Goal: Book appointment/travel/reservation

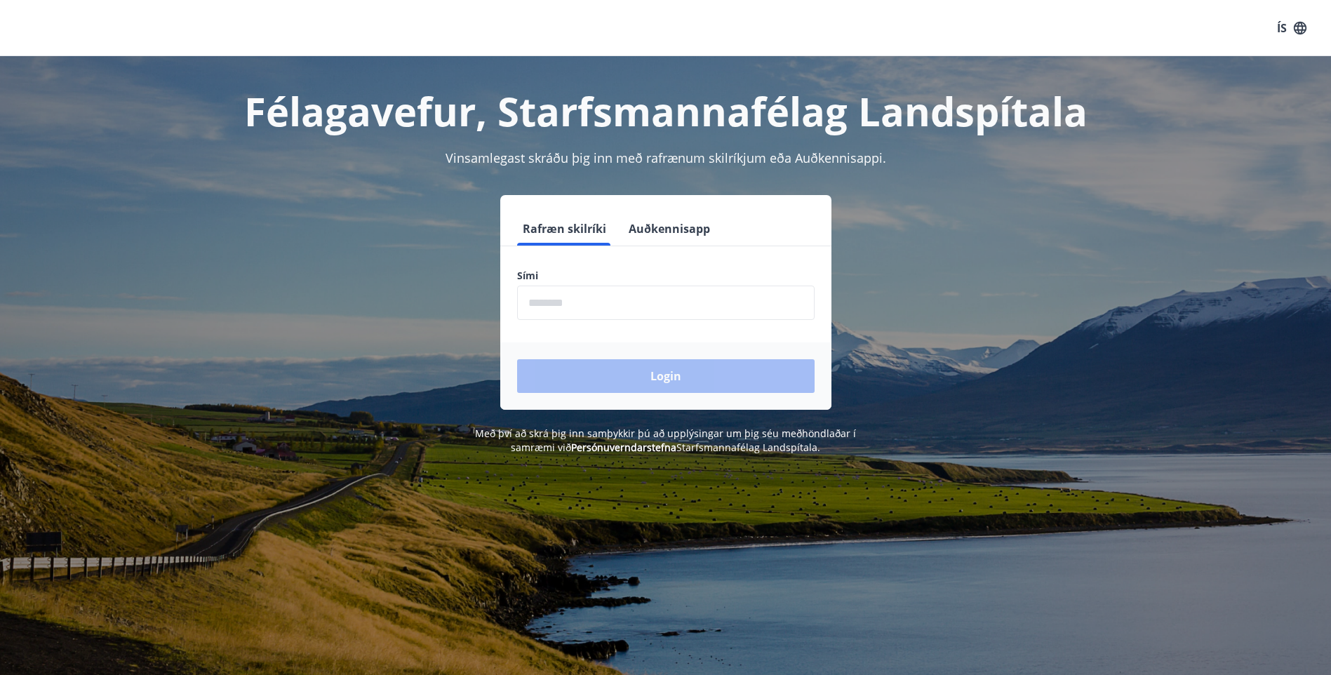
click at [586, 307] on input "phone" at bounding box center [665, 303] width 297 height 34
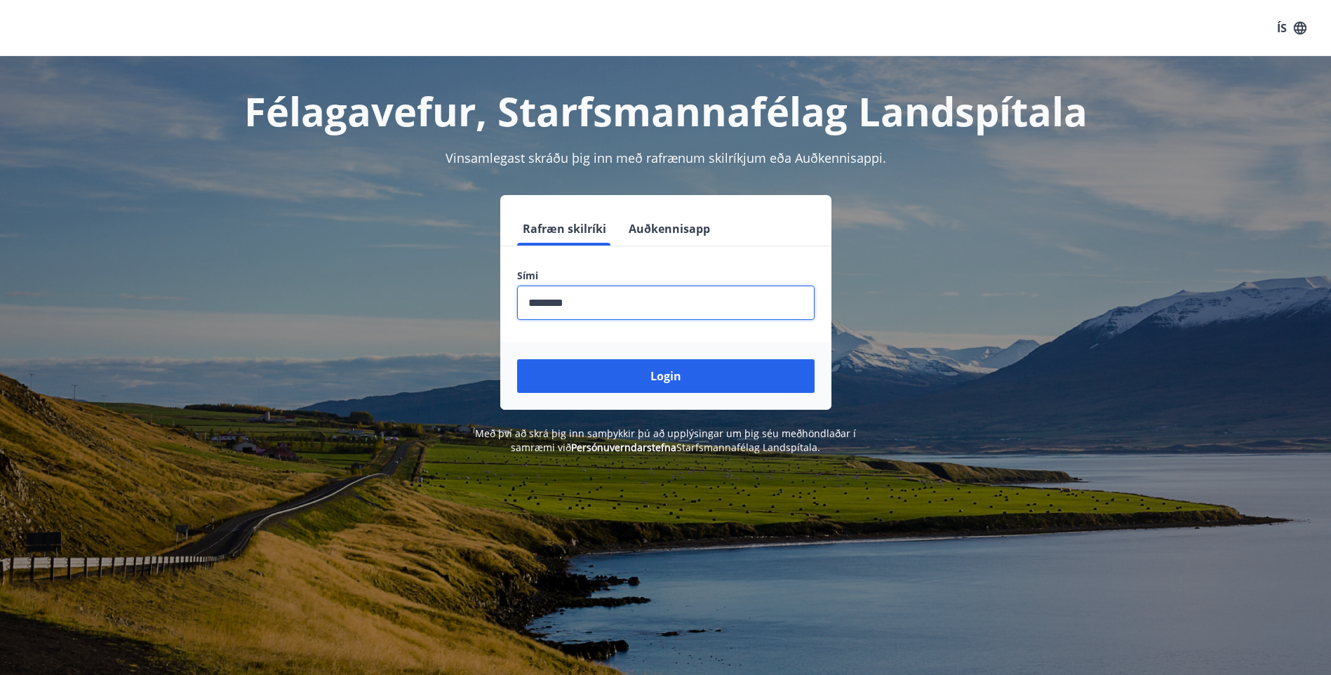
type input "********"
click at [517, 359] on button "Login" at bounding box center [665, 376] width 297 height 34
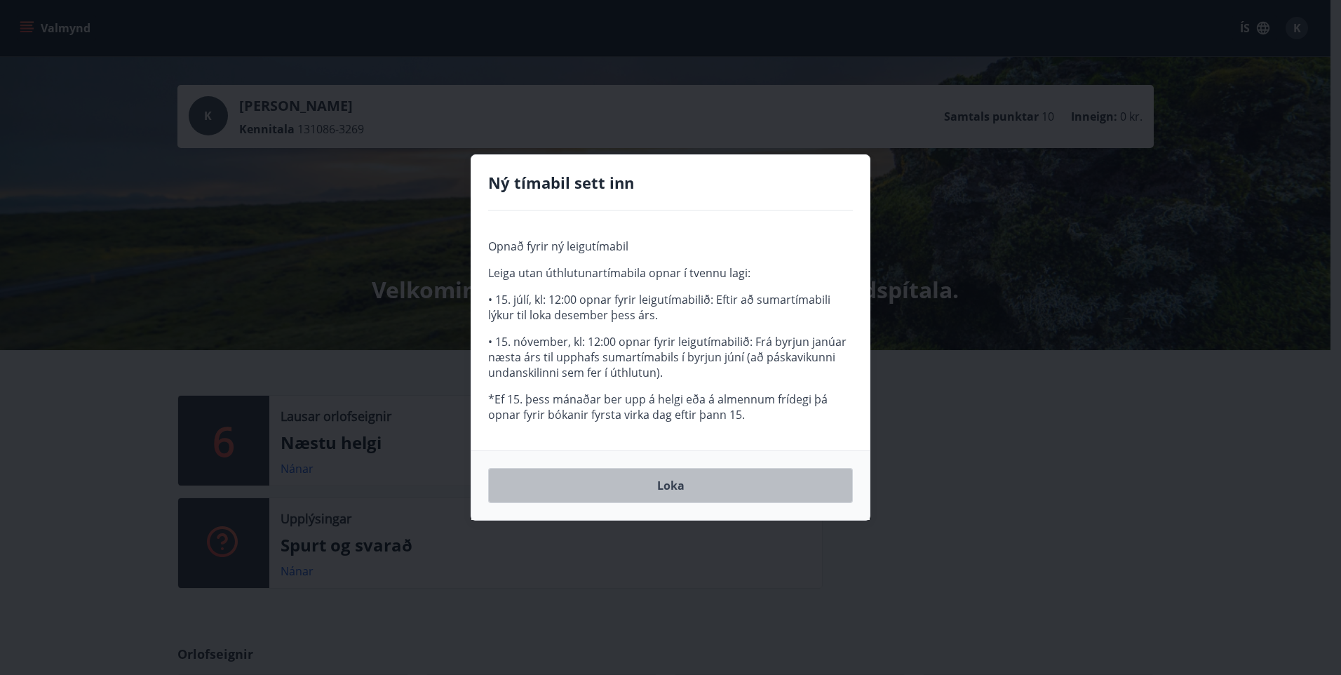
click at [682, 482] on button "Loka" at bounding box center [670, 485] width 365 height 35
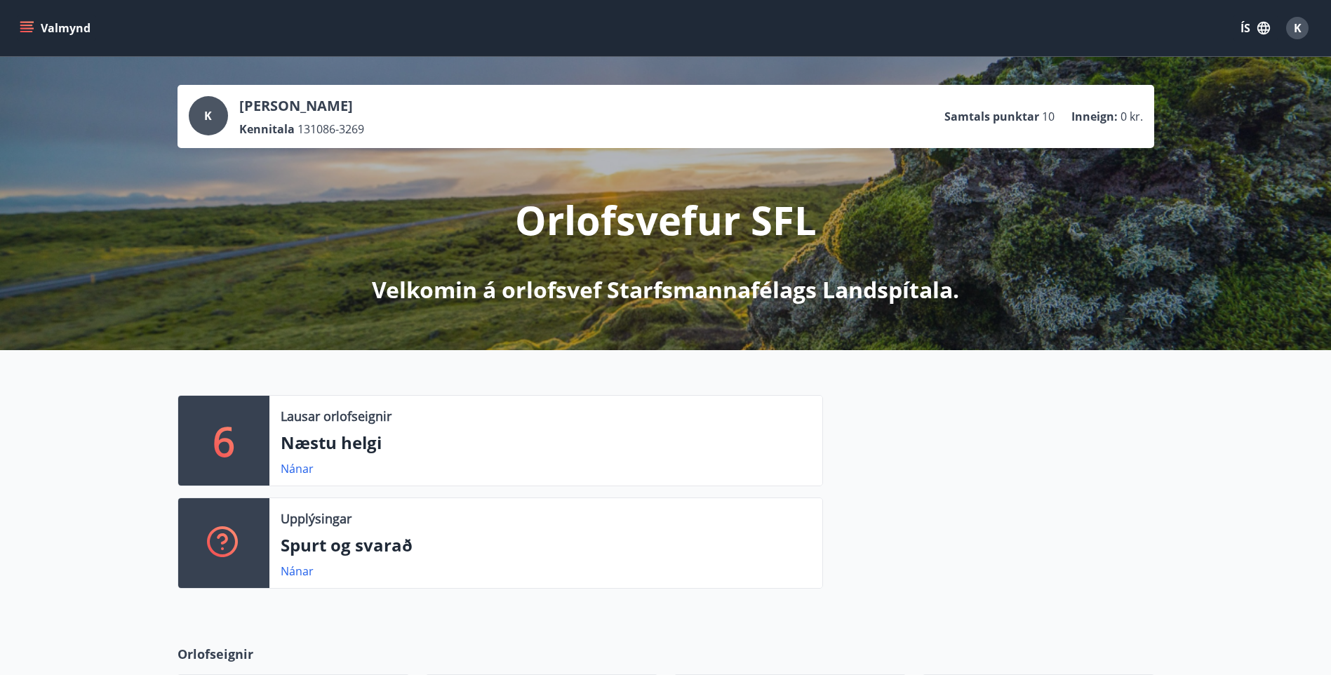
click at [327, 445] on p "Næstu helgi" at bounding box center [546, 443] width 530 height 24
click at [302, 462] on link "Nánar" at bounding box center [297, 468] width 33 height 15
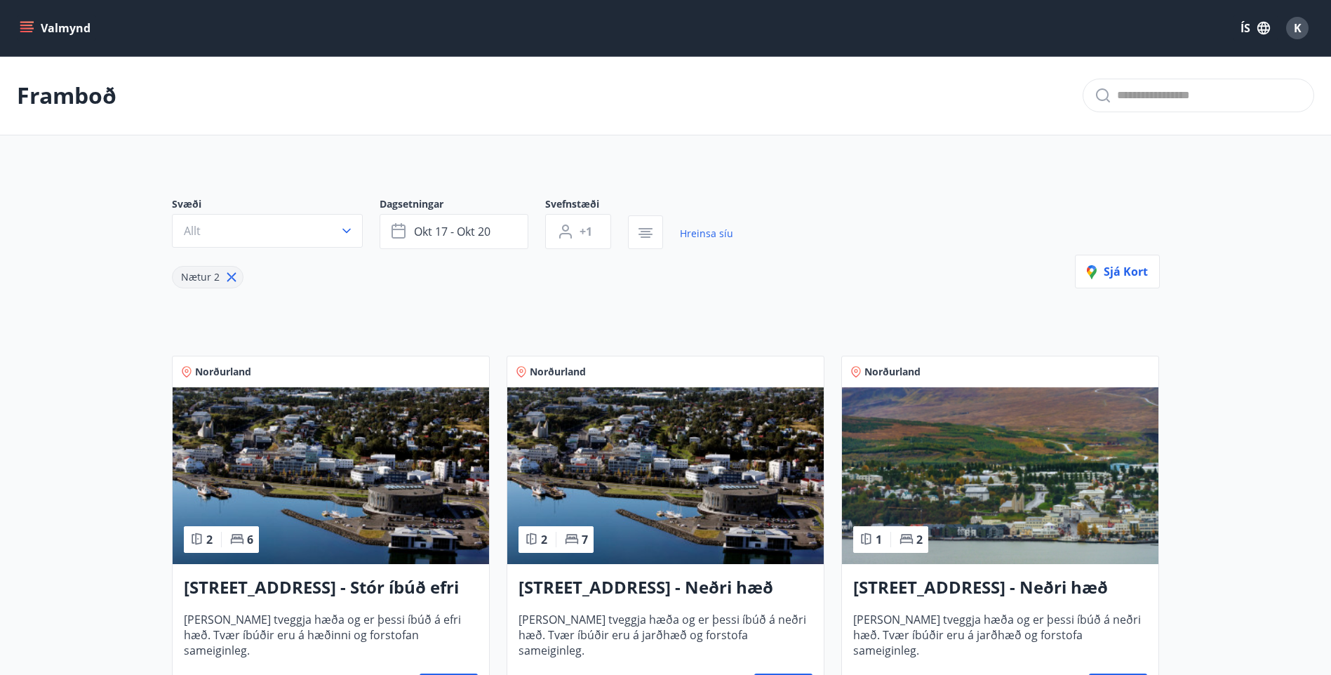
click at [31, 32] on icon "menu" at bounding box center [26, 31] width 13 height 1
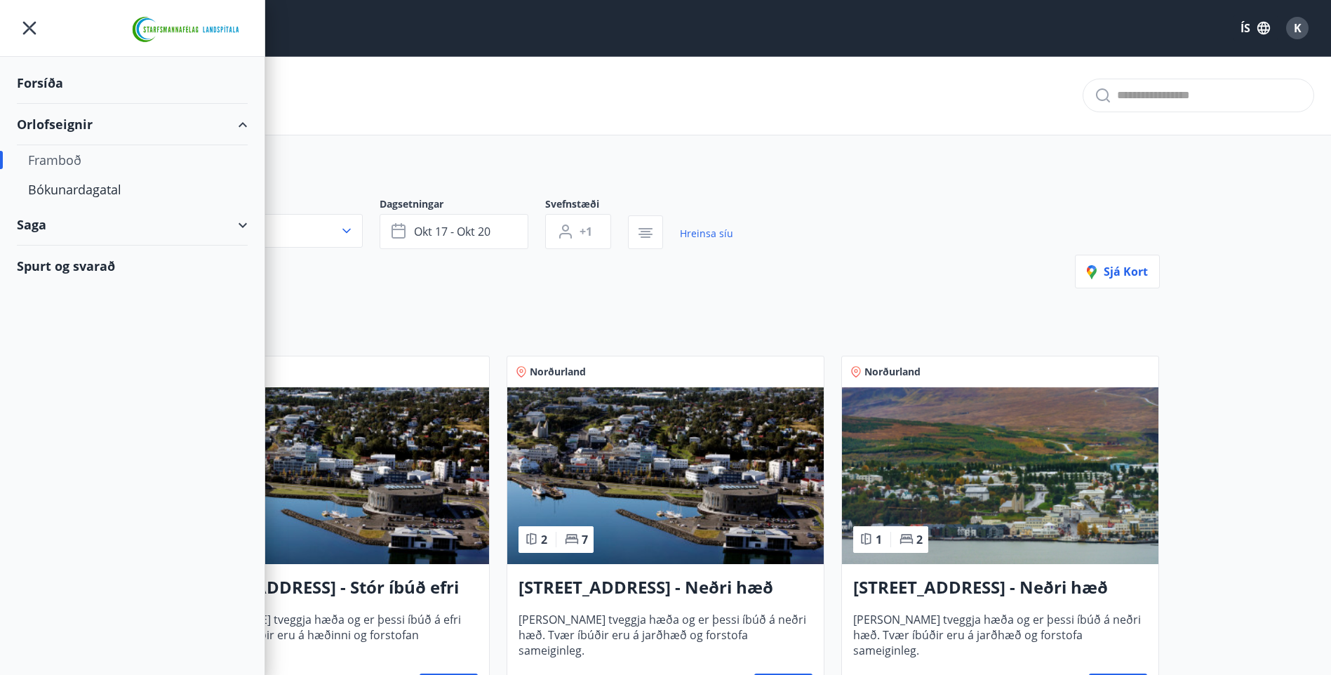
click at [63, 159] on div "Framboð" at bounding box center [132, 159] width 208 height 29
type input "*"
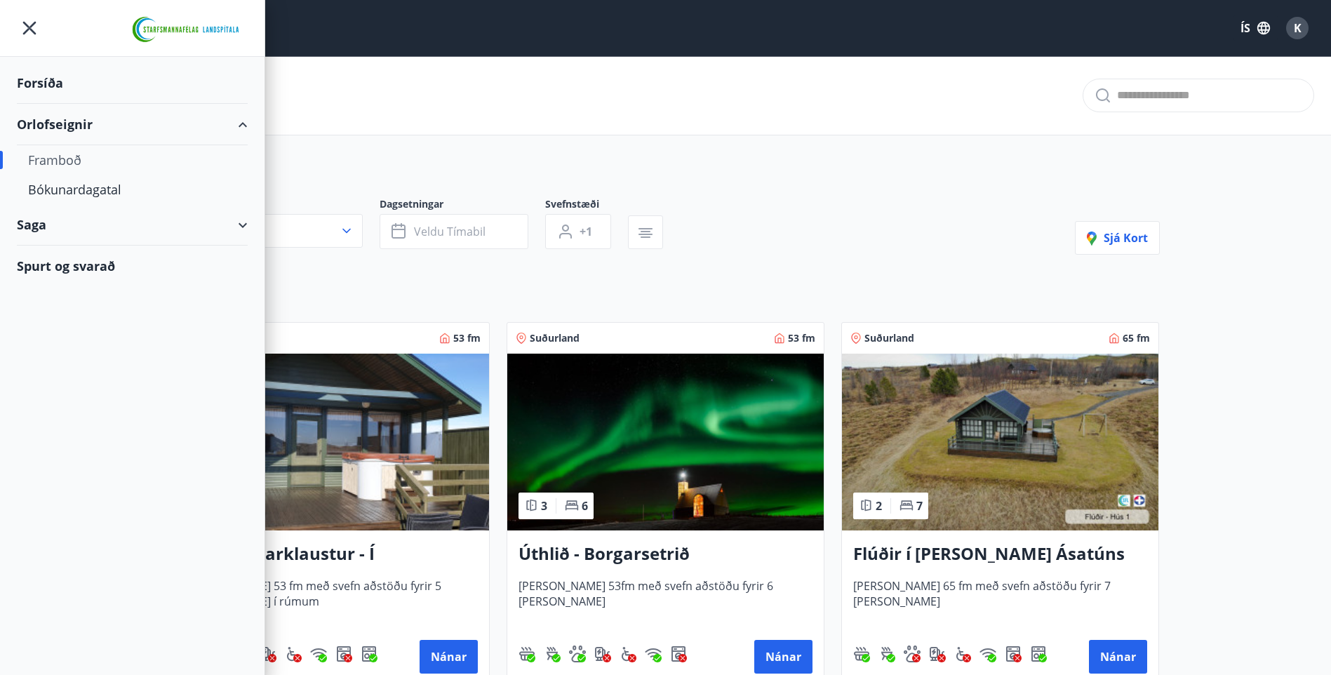
click at [883, 204] on div "Svæði Allt Dagsetningar Veldu tímabil Svefnstæði +1 Sjá kort" at bounding box center [666, 226] width 988 height 58
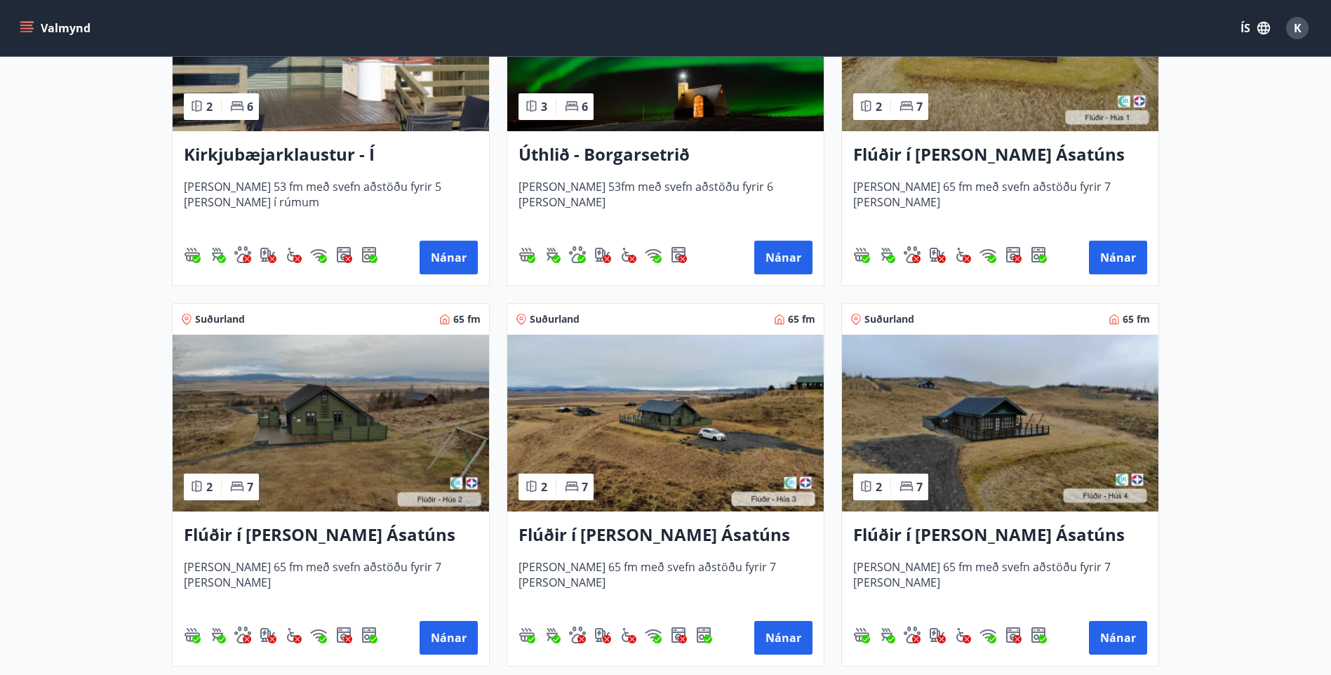
scroll to position [491, 0]
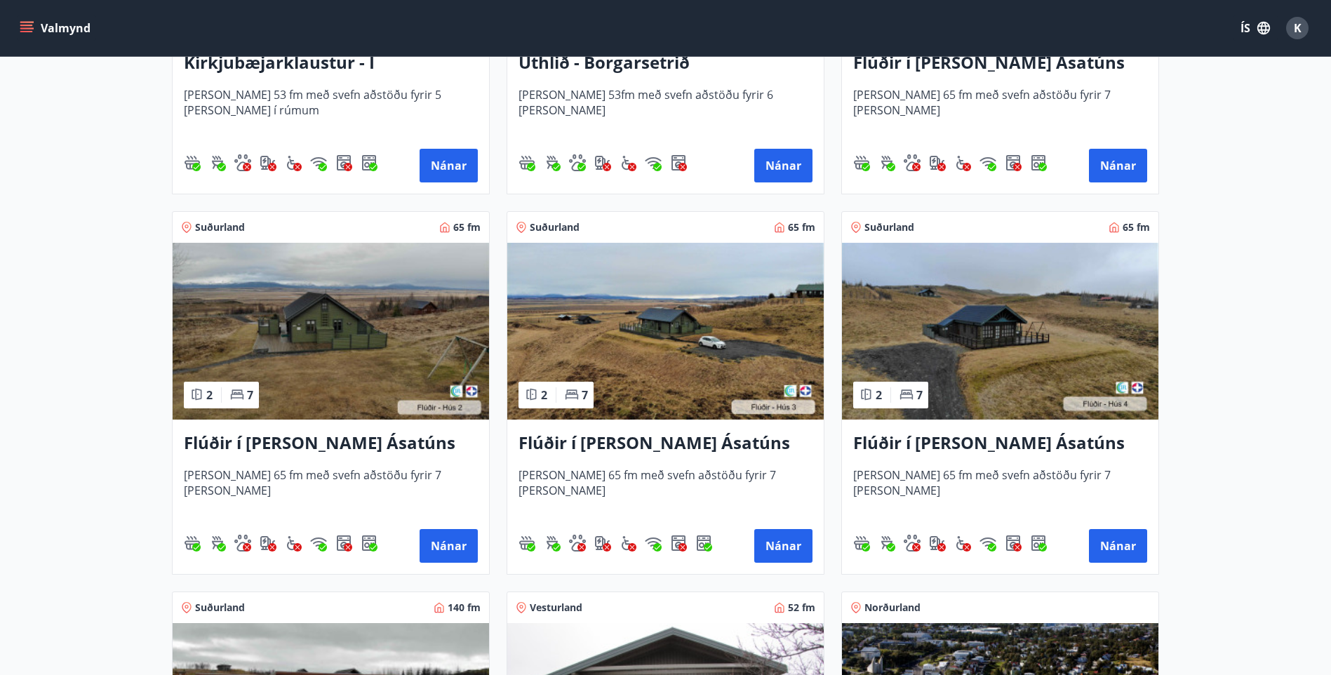
click at [311, 353] on img at bounding box center [331, 331] width 316 height 177
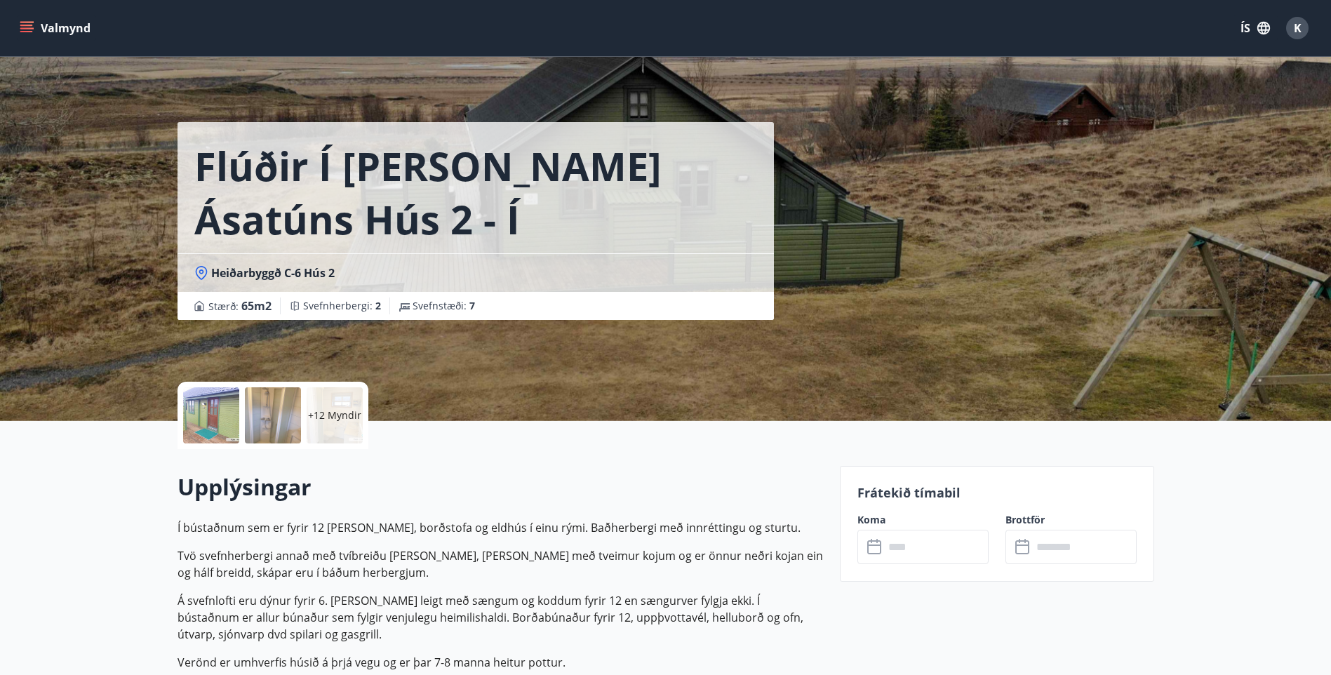
click at [274, 410] on div at bounding box center [273, 415] width 56 height 56
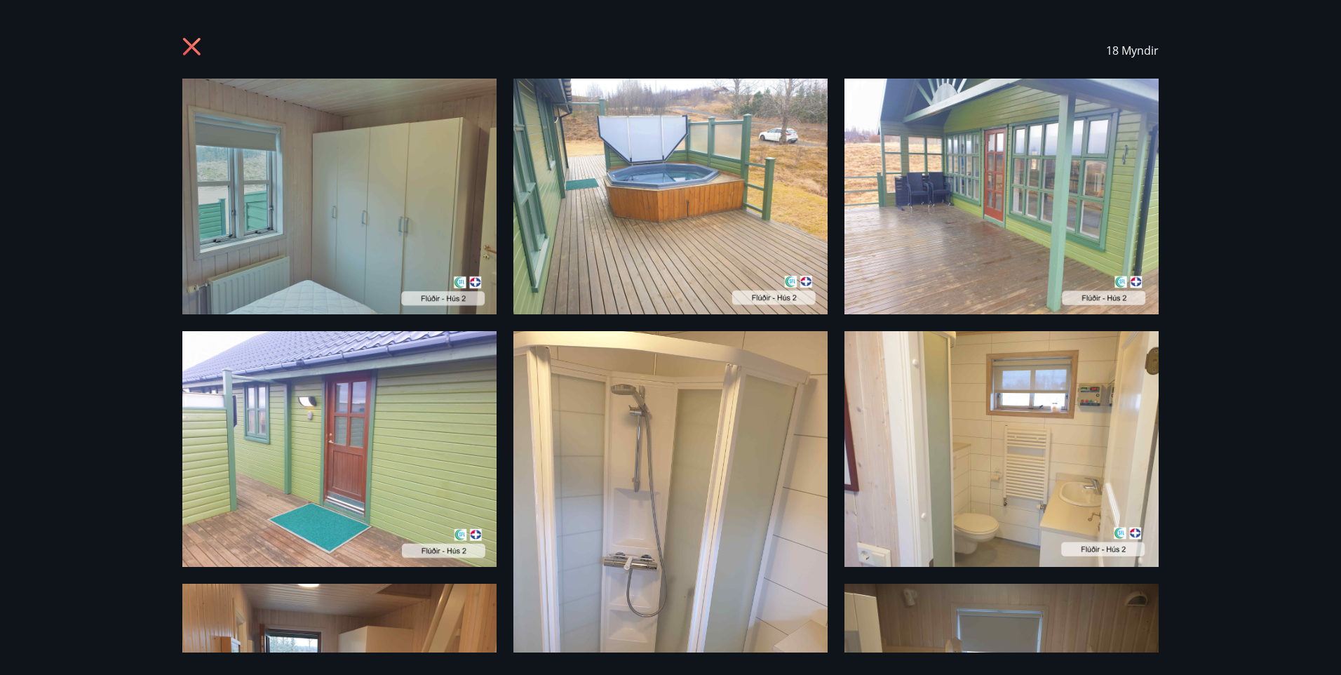
click at [180, 46] on div "18 Myndir" at bounding box center [671, 50] width 1010 height 56
click at [191, 49] on icon at bounding box center [192, 47] width 18 height 18
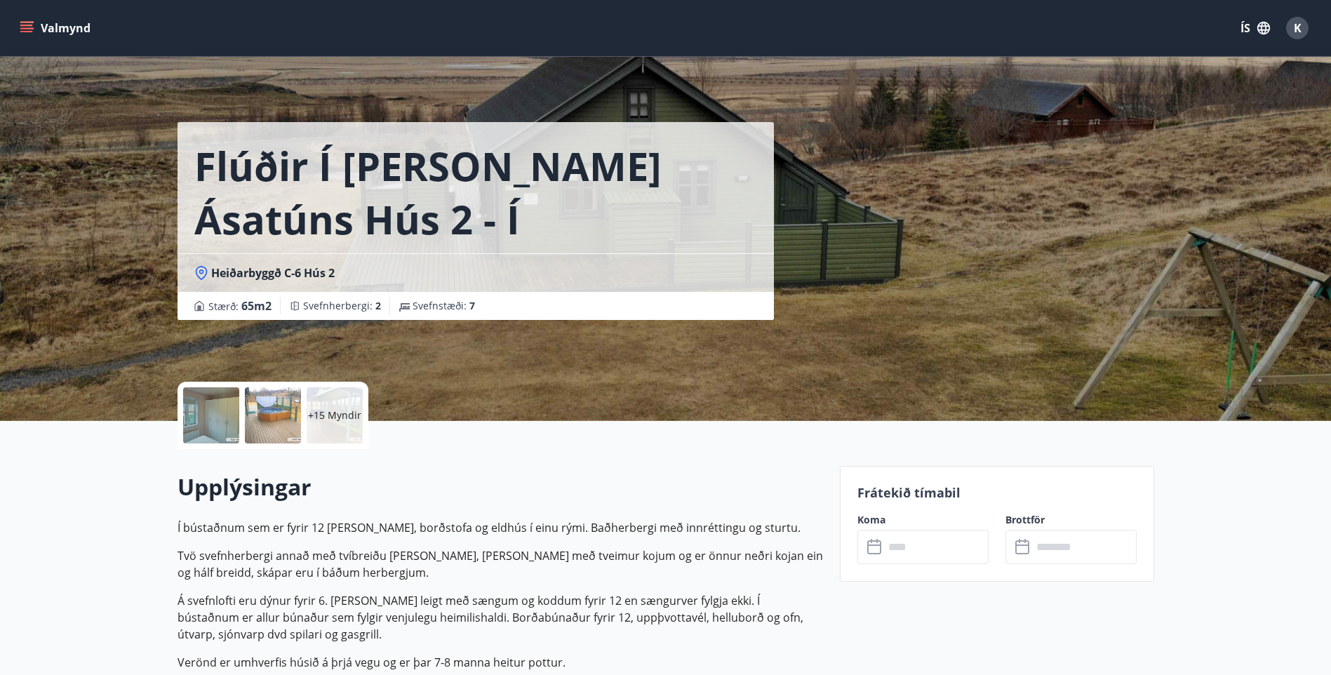
click at [918, 554] on input "text" at bounding box center [936, 547] width 105 height 34
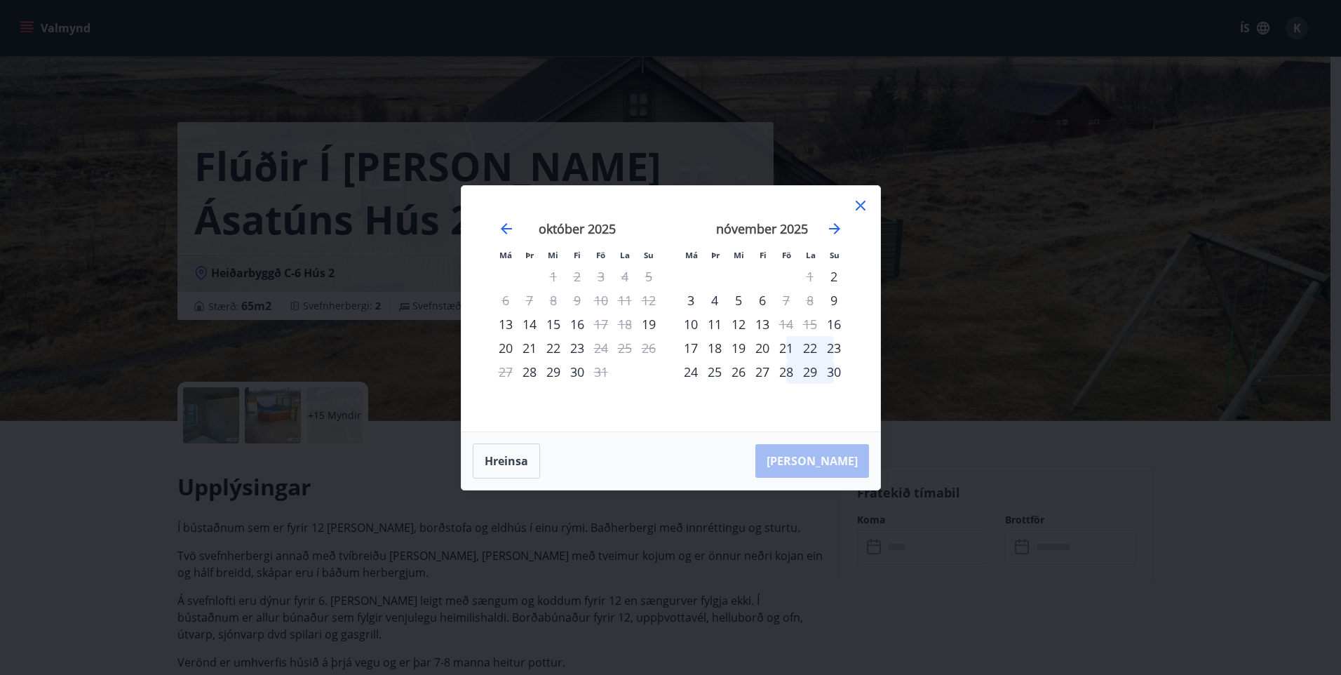
click at [861, 201] on icon at bounding box center [860, 205] width 17 height 17
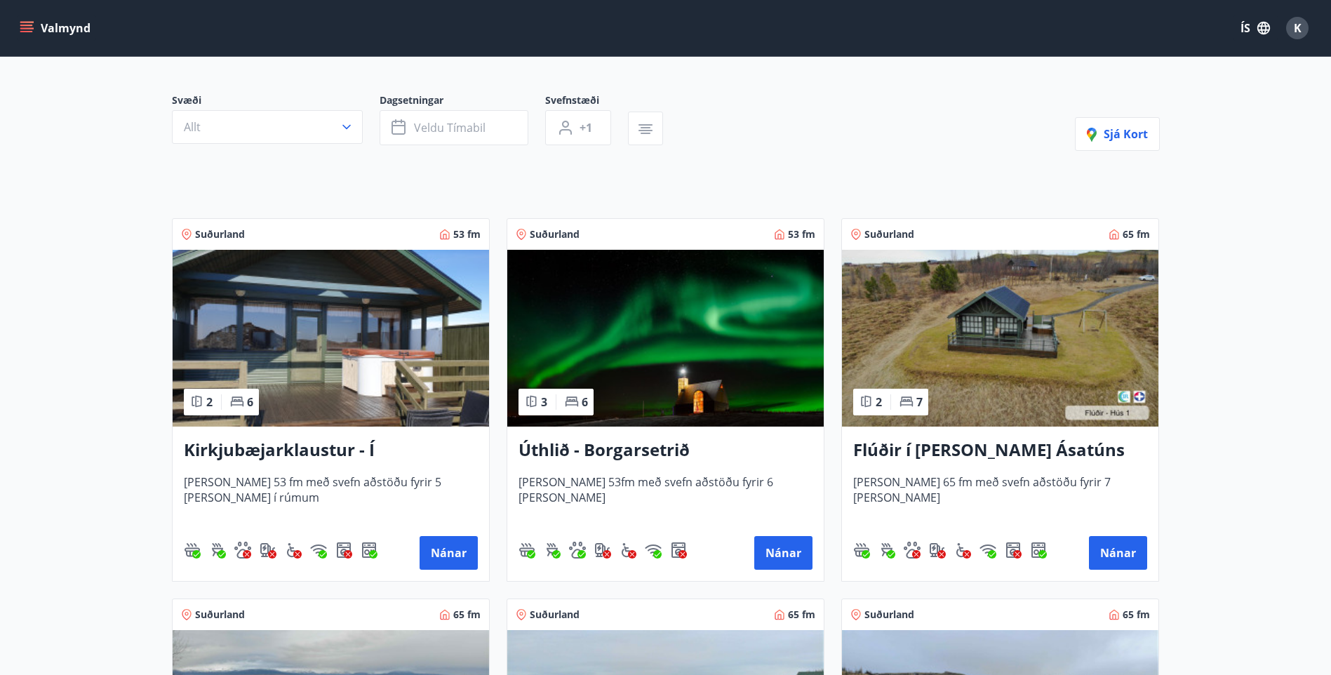
scroll to position [140, 0]
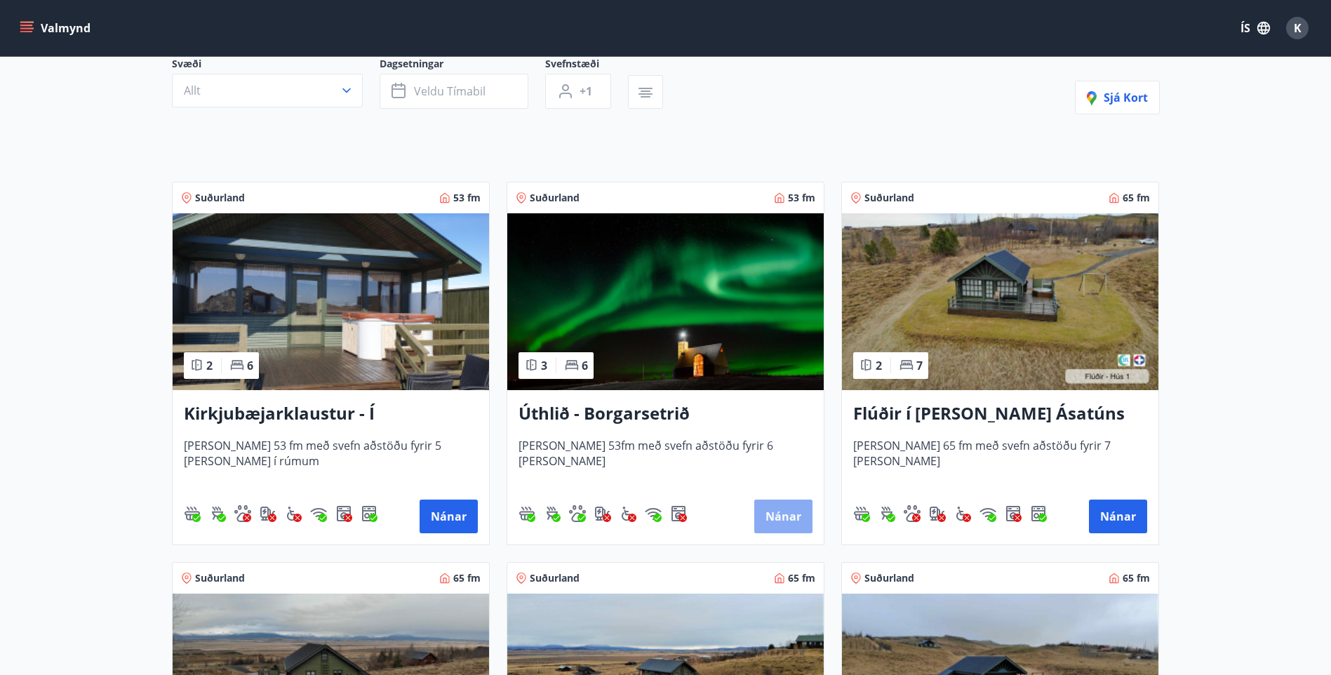
click at [796, 519] on button "Nánar" at bounding box center [783, 516] width 58 height 34
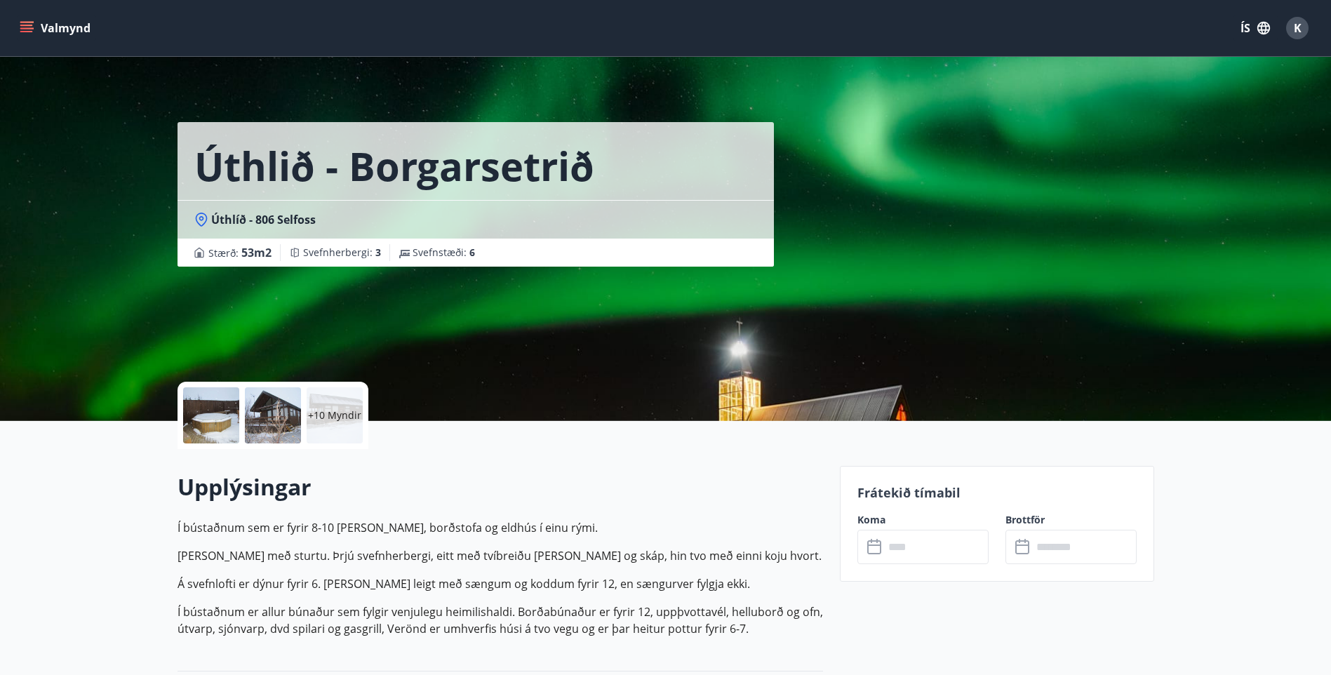
click at [910, 544] on input "text" at bounding box center [936, 547] width 105 height 34
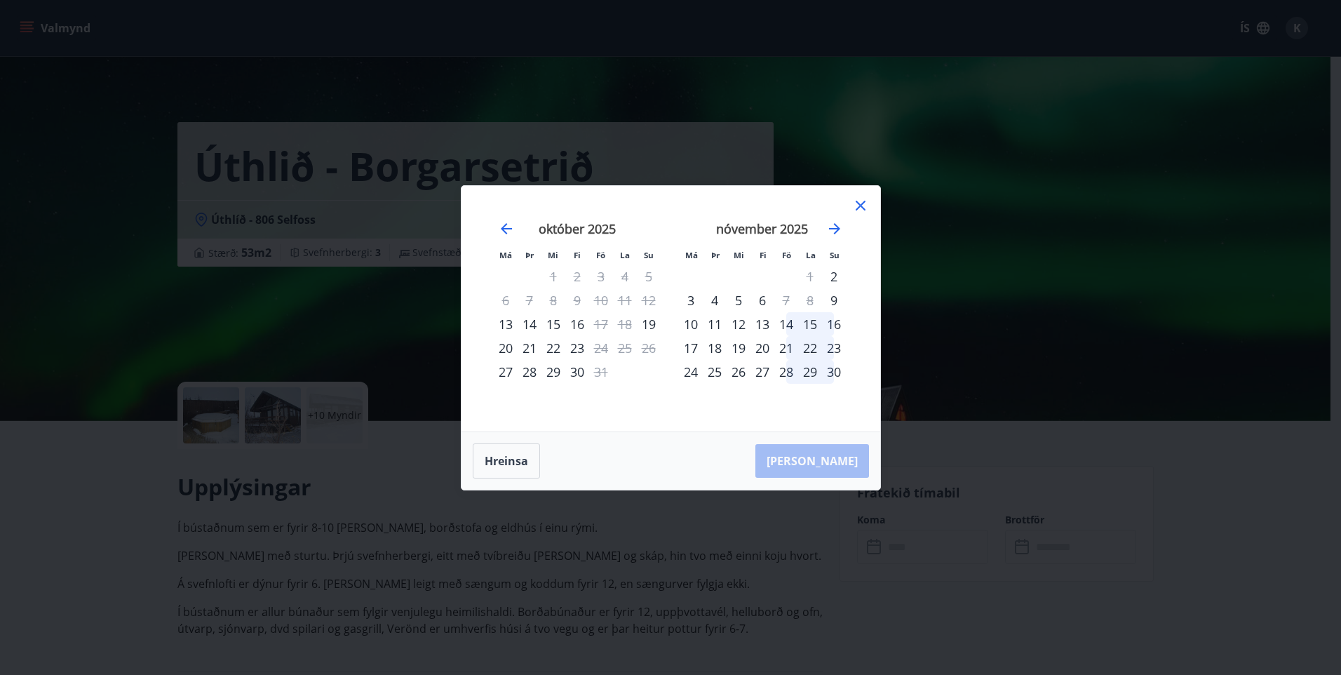
click at [861, 207] on icon at bounding box center [860, 205] width 17 height 17
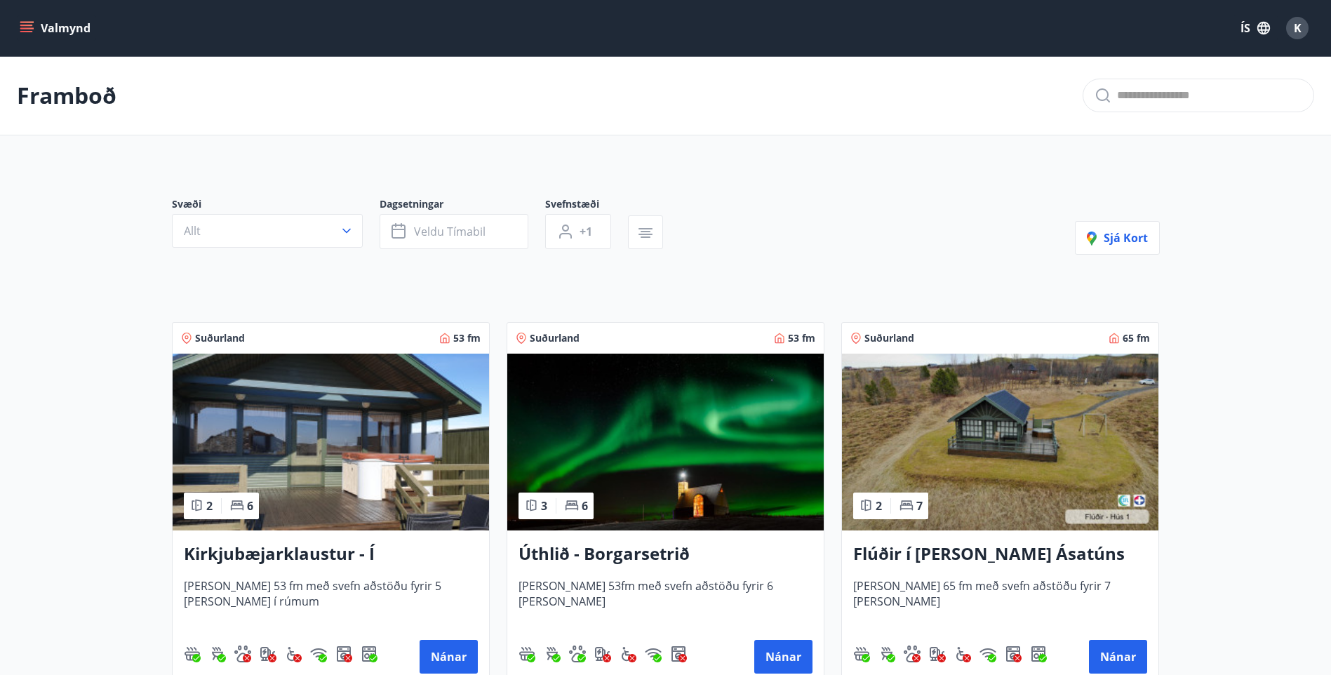
click at [1038, 561] on h3 "Flúðir í [PERSON_NAME] Ásatúns hús 1 - í [GEOGRAPHIC_DATA] C" at bounding box center [1000, 554] width 294 height 25
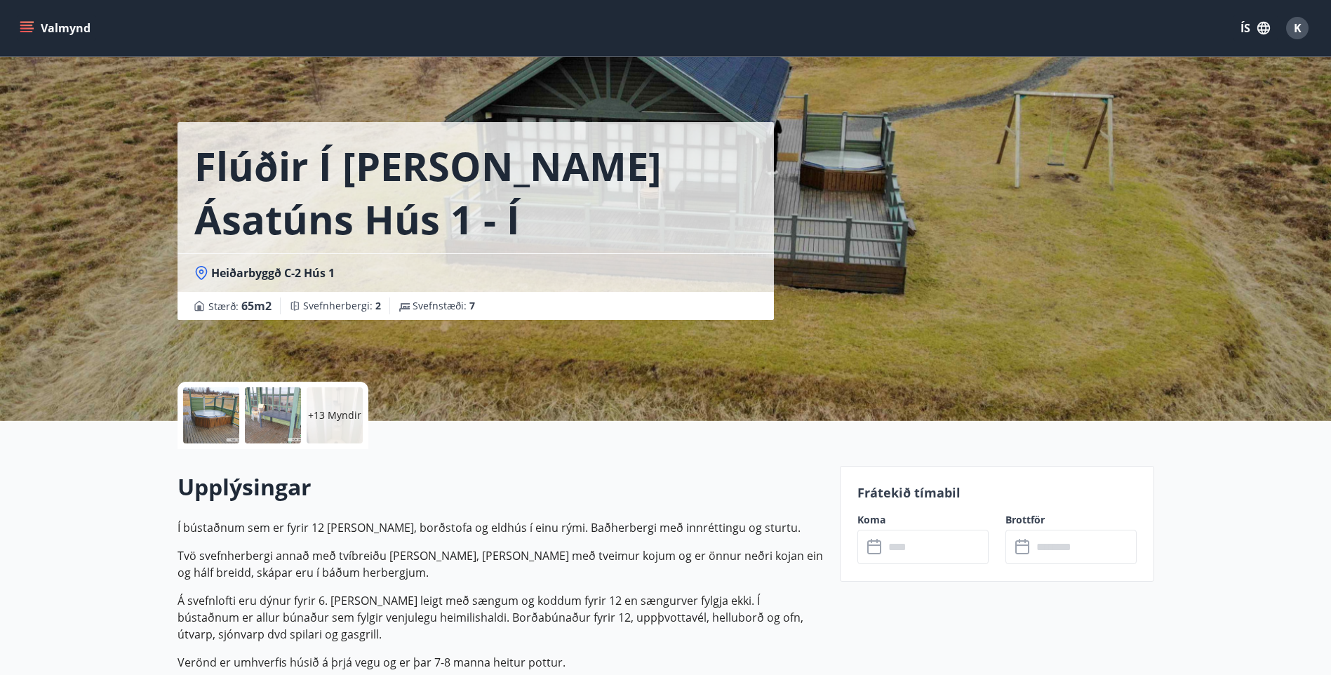
click at [929, 544] on input "text" at bounding box center [936, 547] width 105 height 34
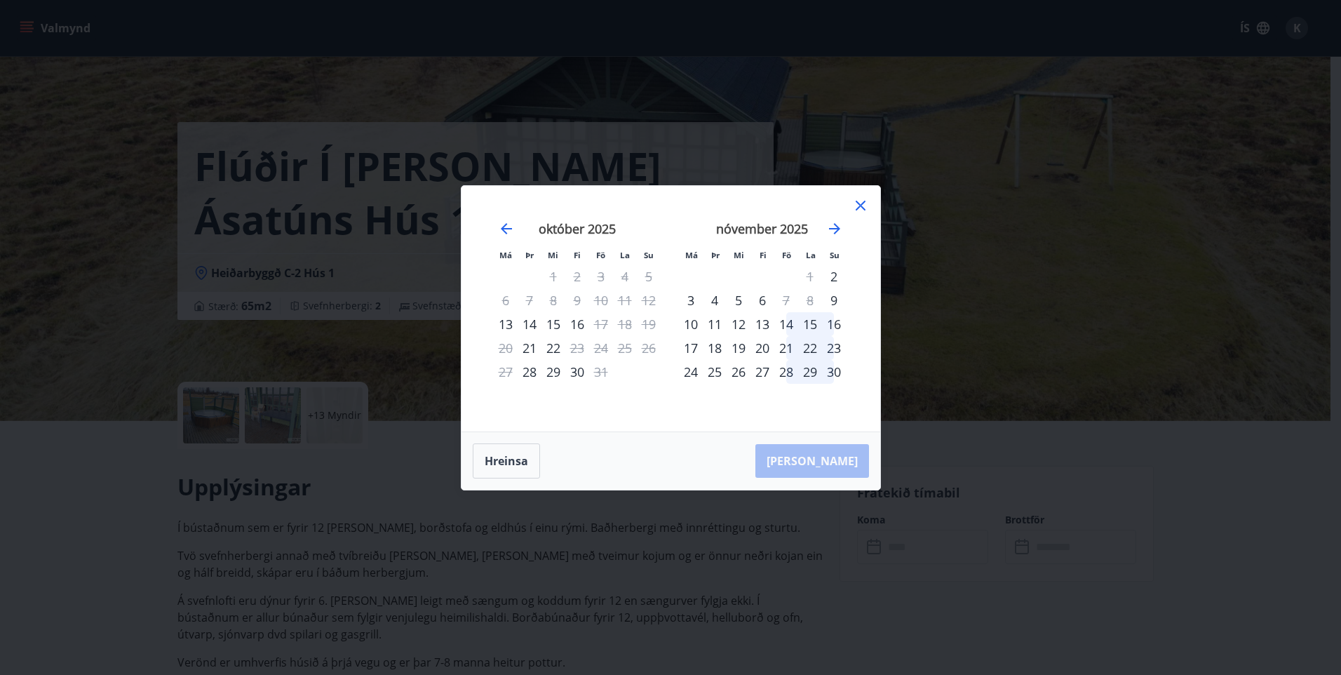
click at [860, 205] on icon at bounding box center [860, 205] width 2 height 2
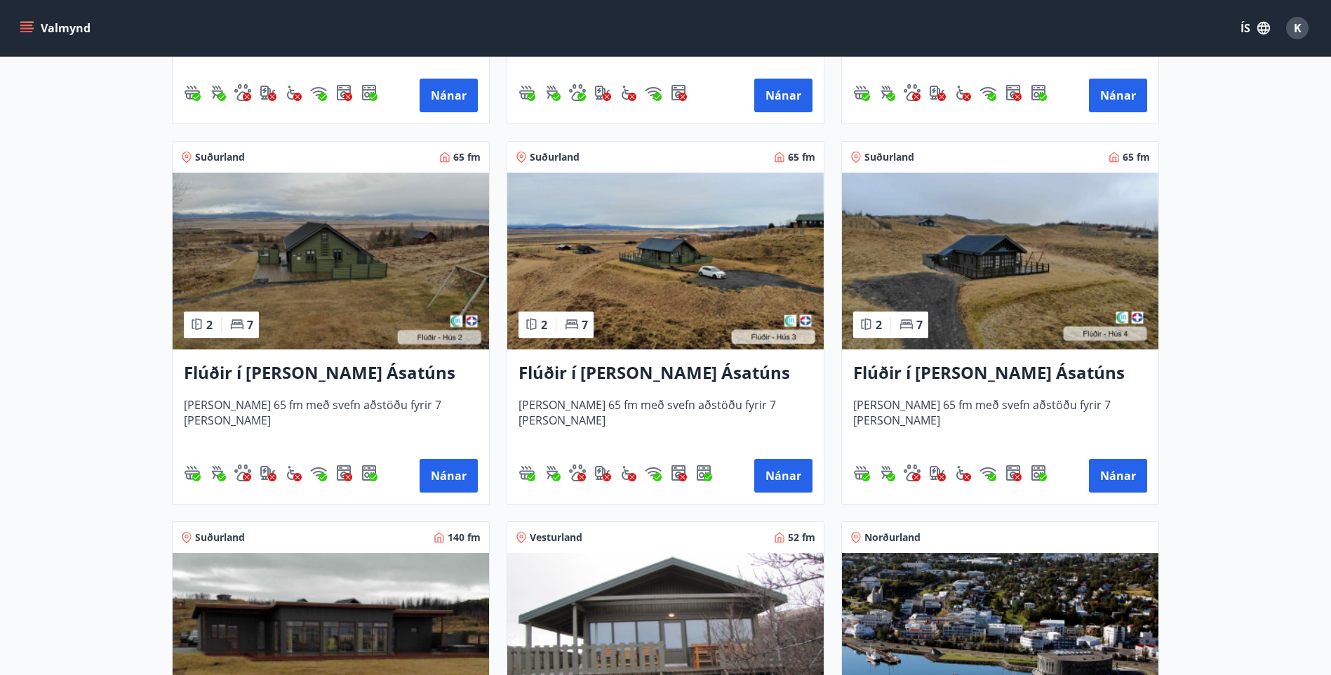
click at [305, 307] on img at bounding box center [331, 261] width 316 height 177
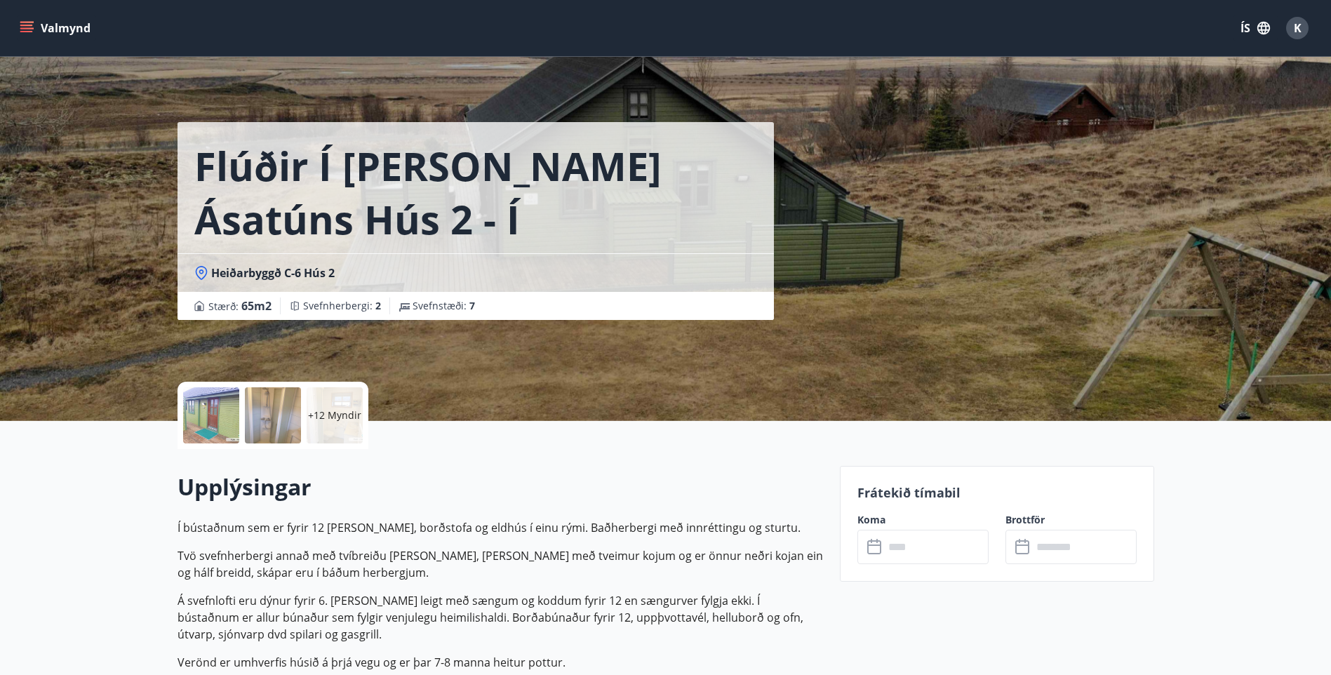
click at [899, 550] on input "text" at bounding box center [936, 547] width 105 height 34
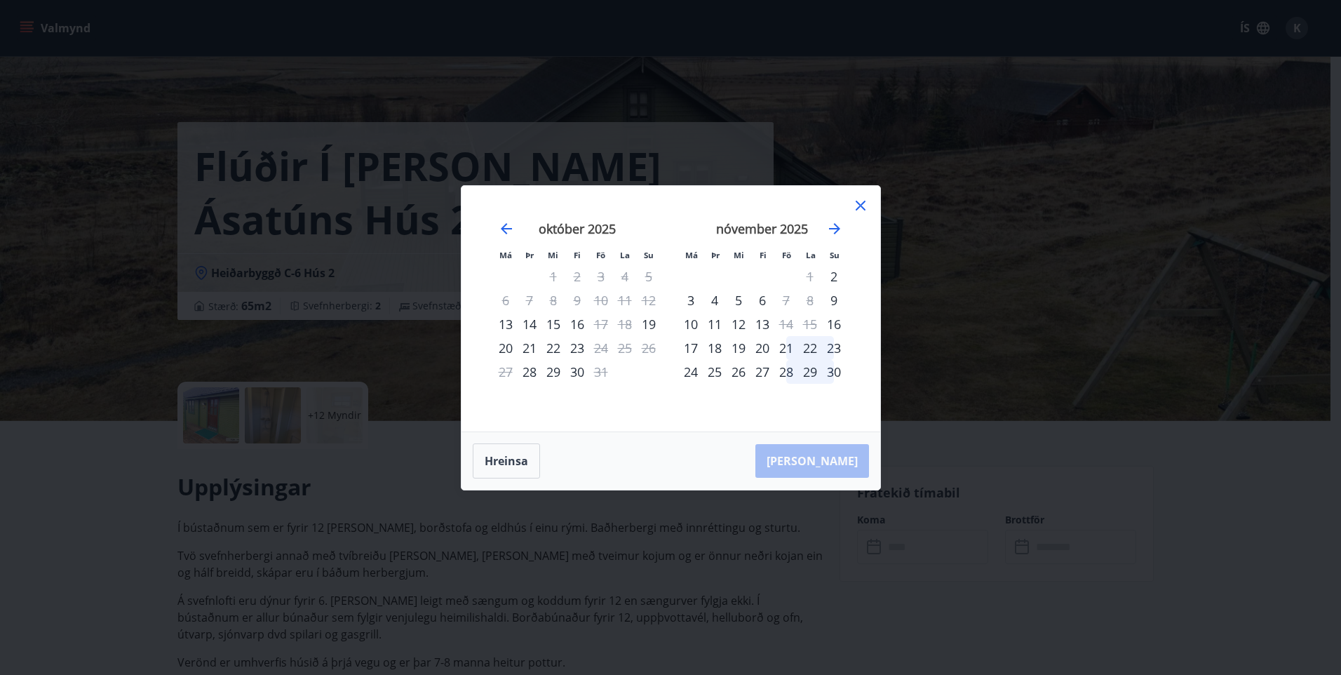
click at [864, 197] on icon at bounding box center [860, 205] width 17 height 17
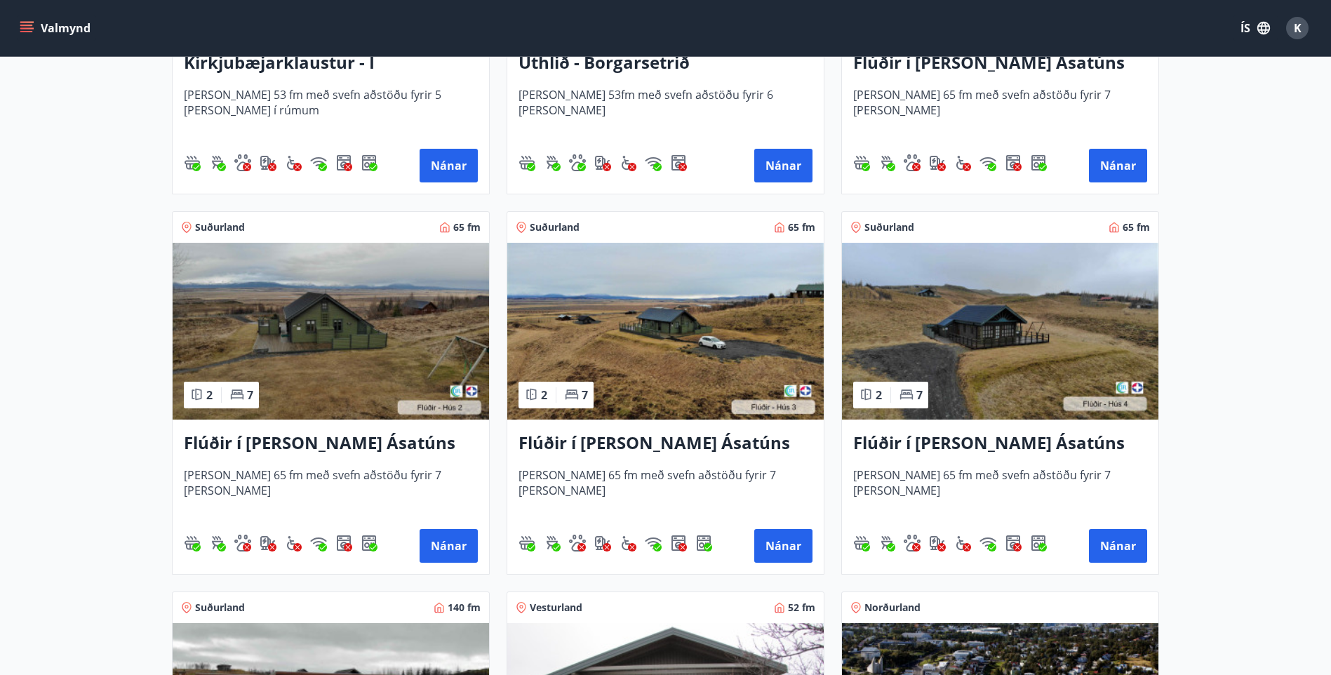
click at [673, 438] on h3 "Flúðir í [PERSON_NAME] Ásatúns hús 3 - í [GEOGRAPHIC_DATA]" at bounding box center [665, 443] width 294 height 25
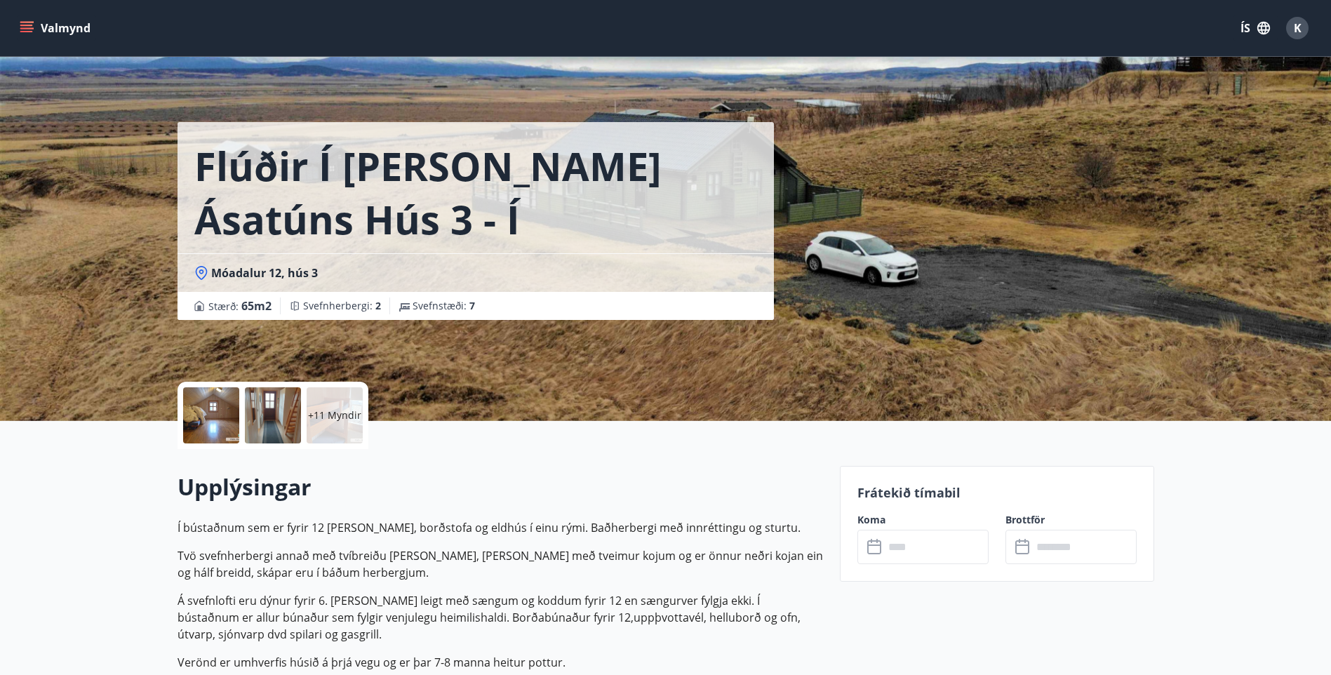
scroll to position [140, 0]
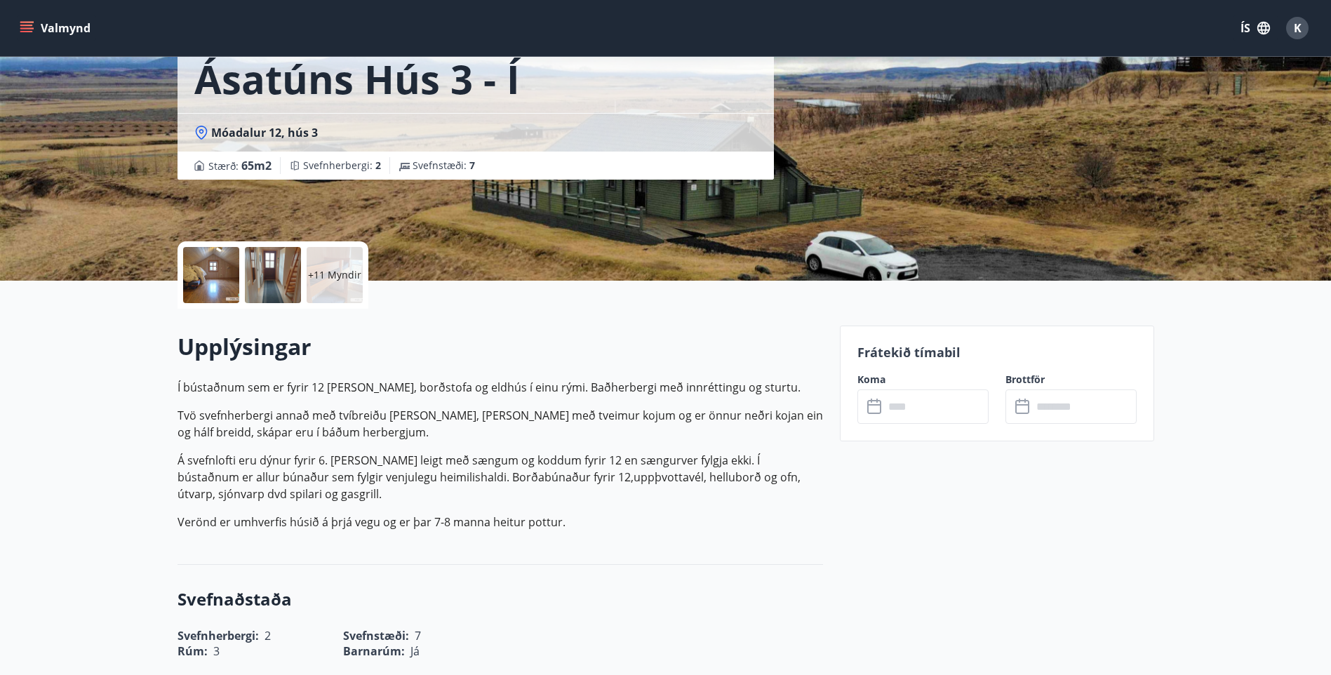
click at [961, 410] on input "text" at bounding box center [936, 406] width 105 height 34
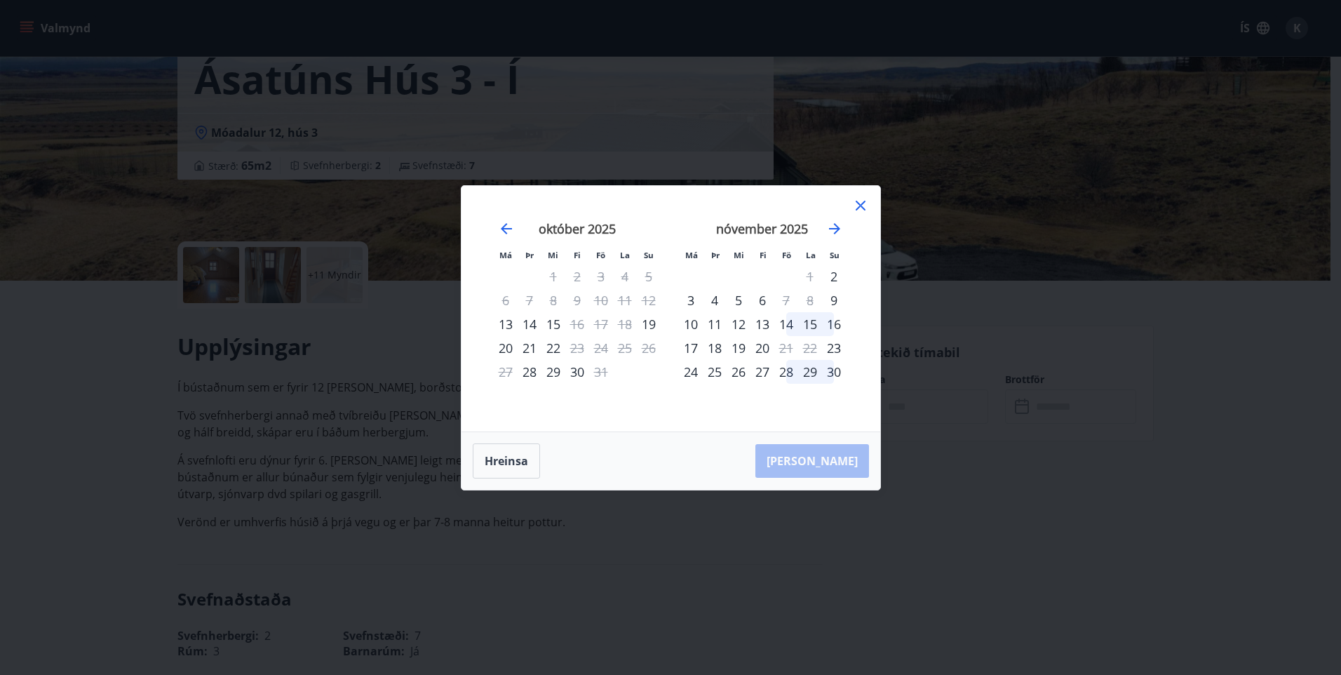
click at [861, 199] on icon at bounding box center [860, 205] width 17 height 17
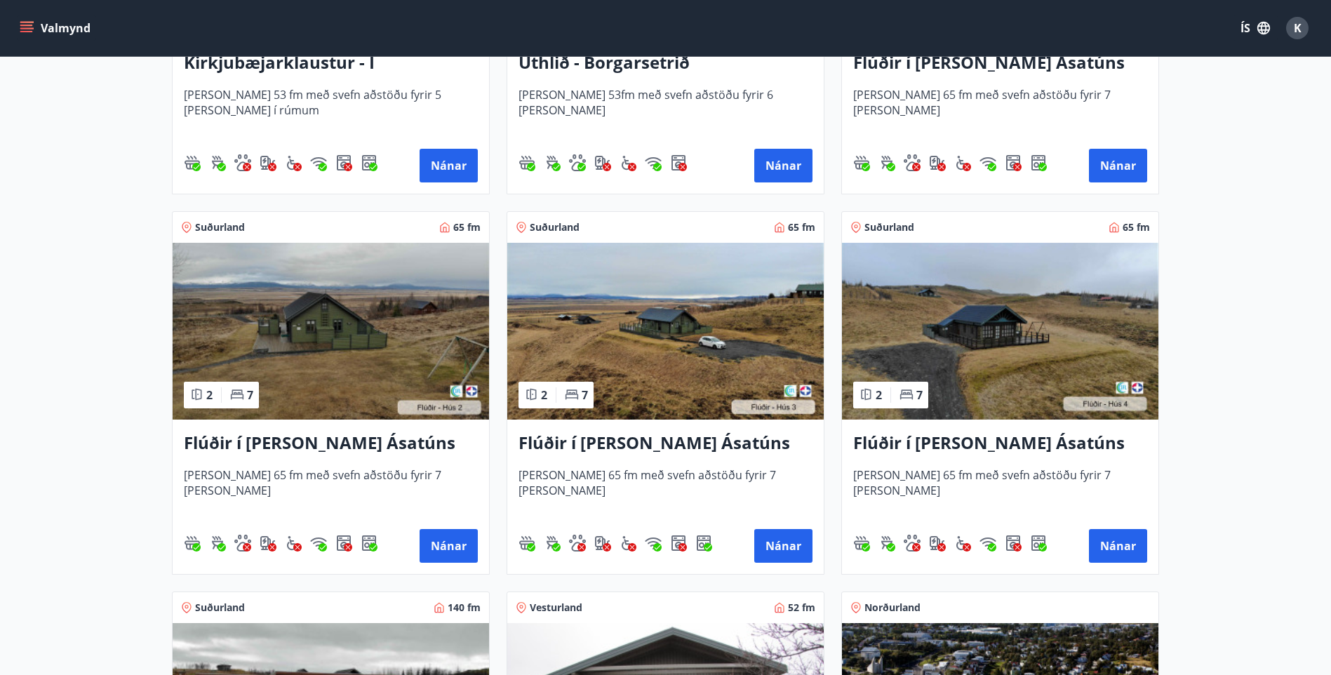
click at [975, 442] on h3 "Flúðir í [PERSON_NAME] Ásatúns hús 4 - í Þverlág" at bounding box center [1000, 443] width 294 height 25
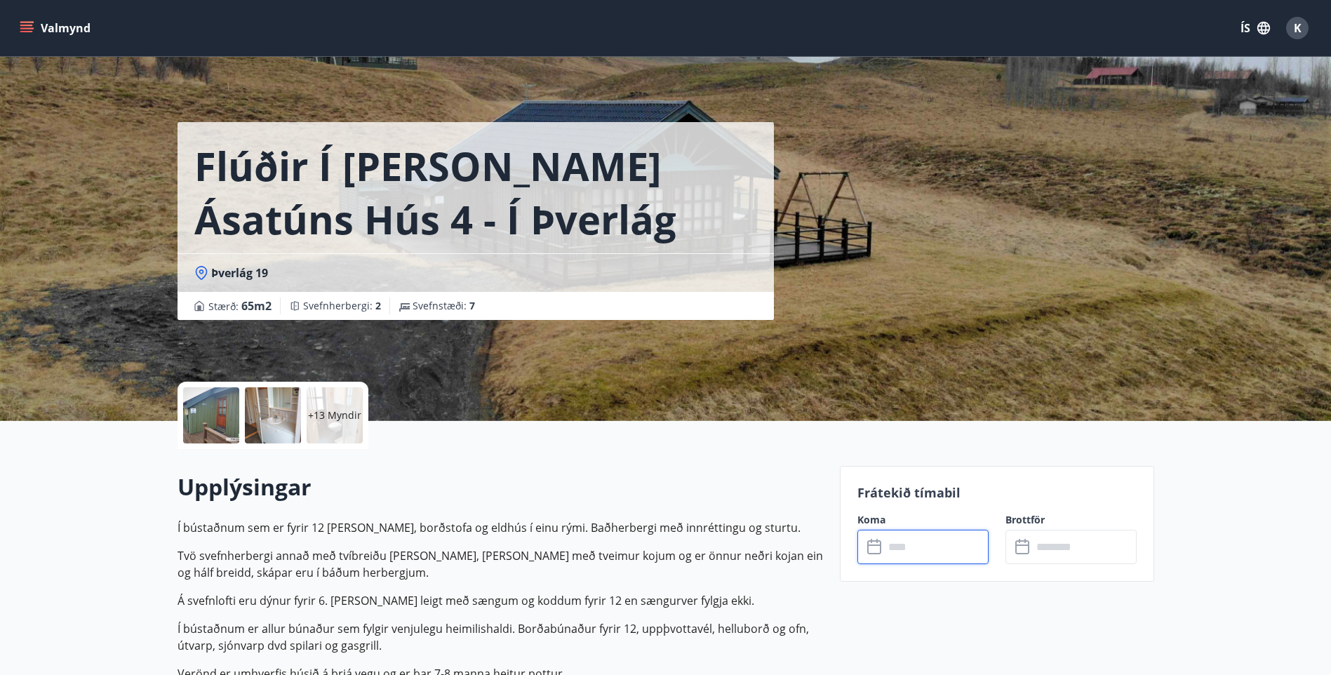
click at [899, 548] on input "text" at bounding box center [936, 547] width 105 height 34
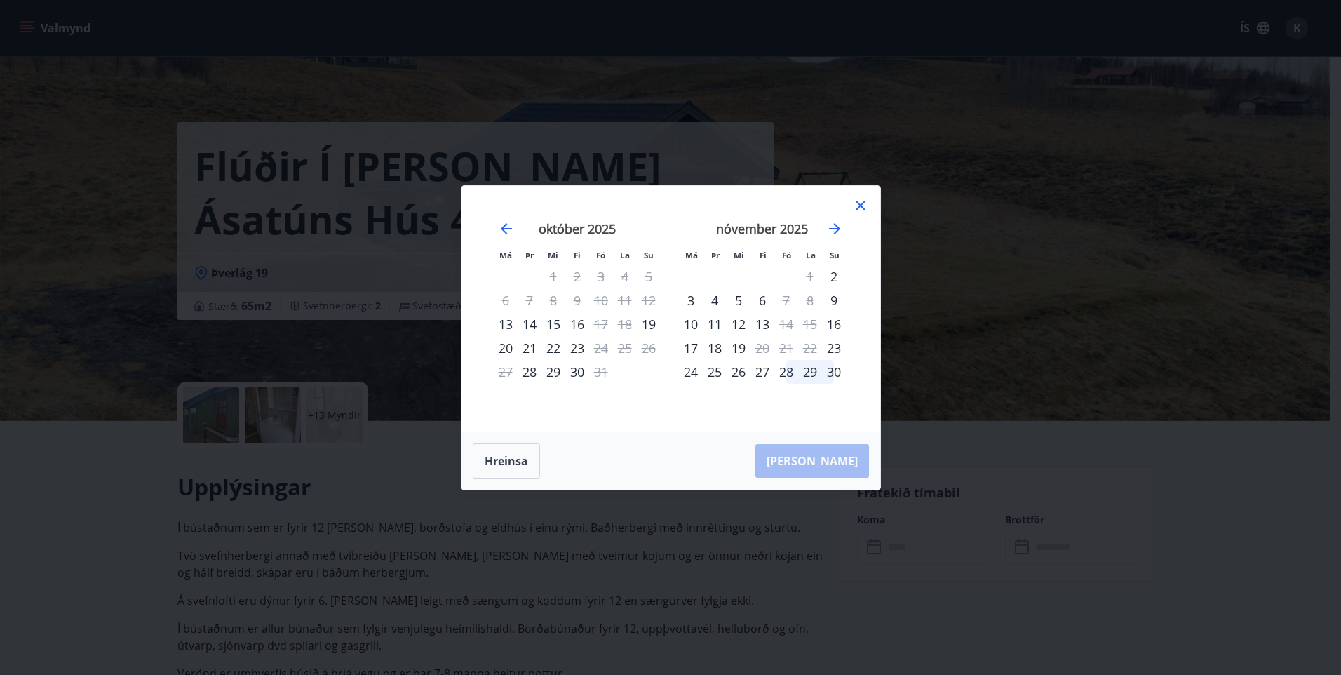
click at [854, 207] on icon at bounding box center [860, 205] width 17 height 17
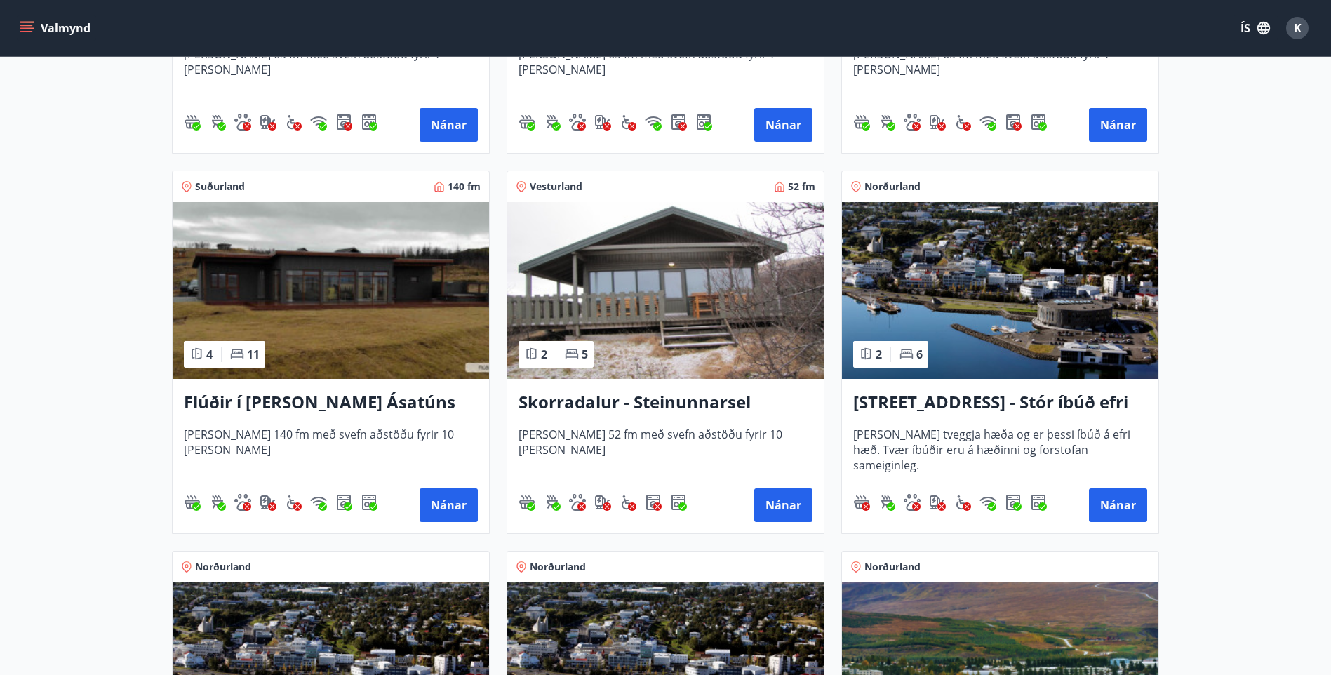
click at [325, 398] on h3 "Flúðir í [PERSON_NAME] Ásatúns hús 5 - [GEOGRAPHIC_DATA] 4" at bounding box center [331, 402] width 294 height 25
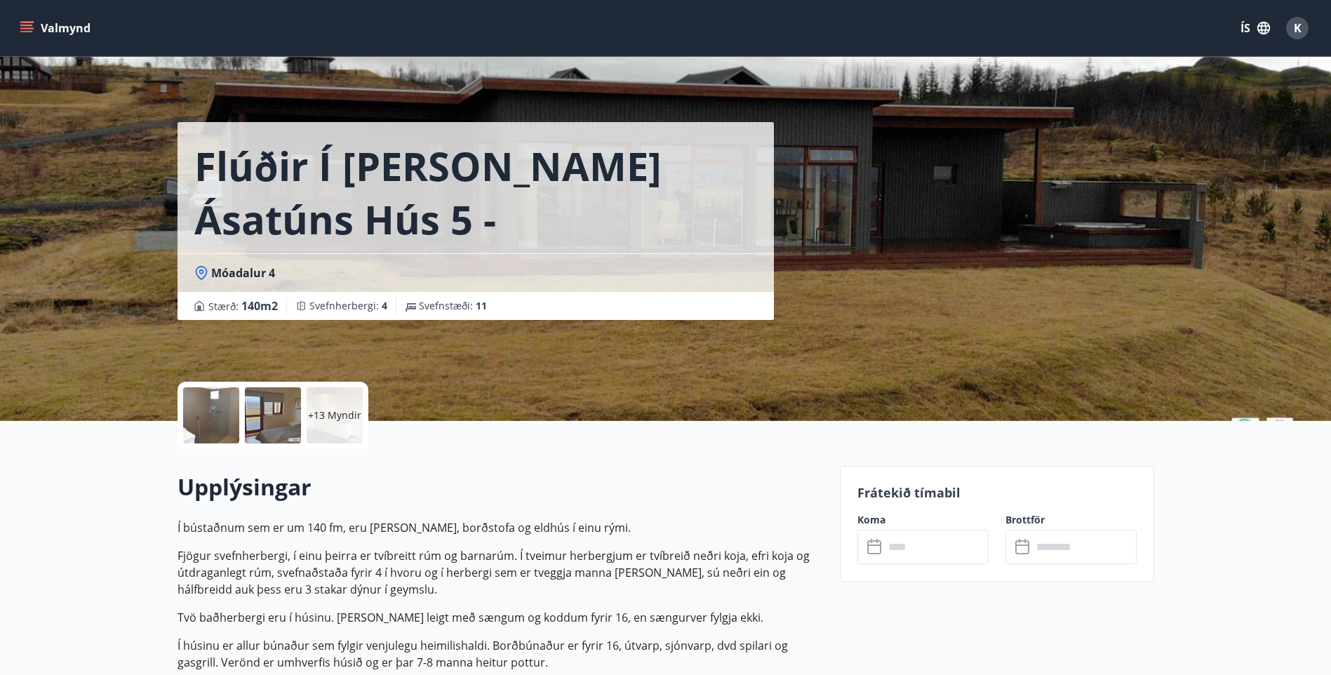
click at [951, 553] on input "text" at bounding box center [936, 547] width 105 height 34
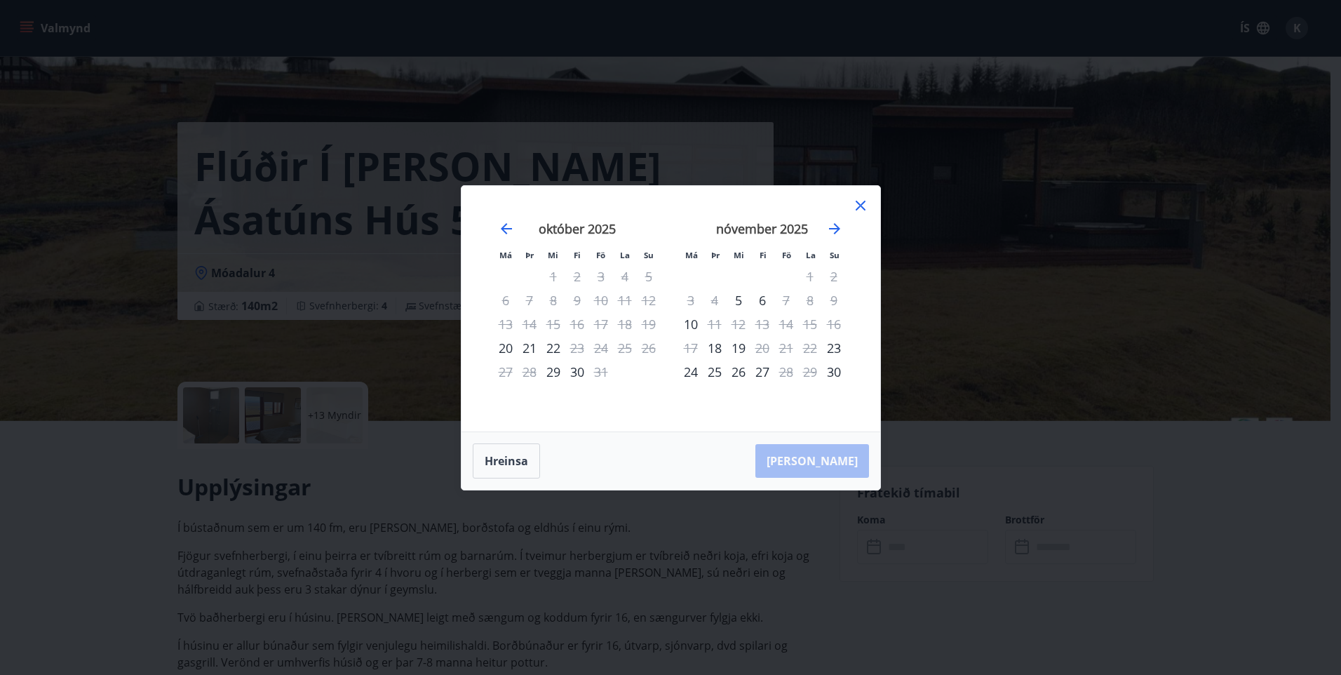
click at [852, 201] on icon at bounding box center [860, 205] width 17 height 17
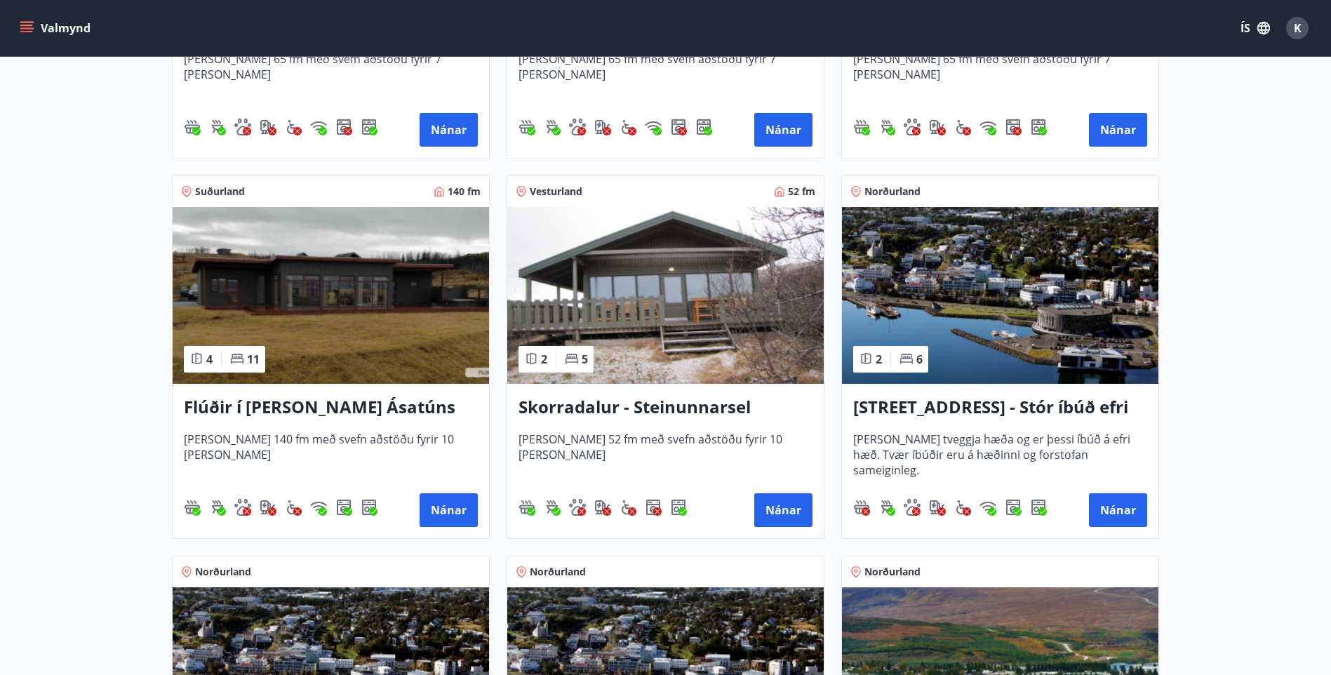
scroll to position [912, 0]
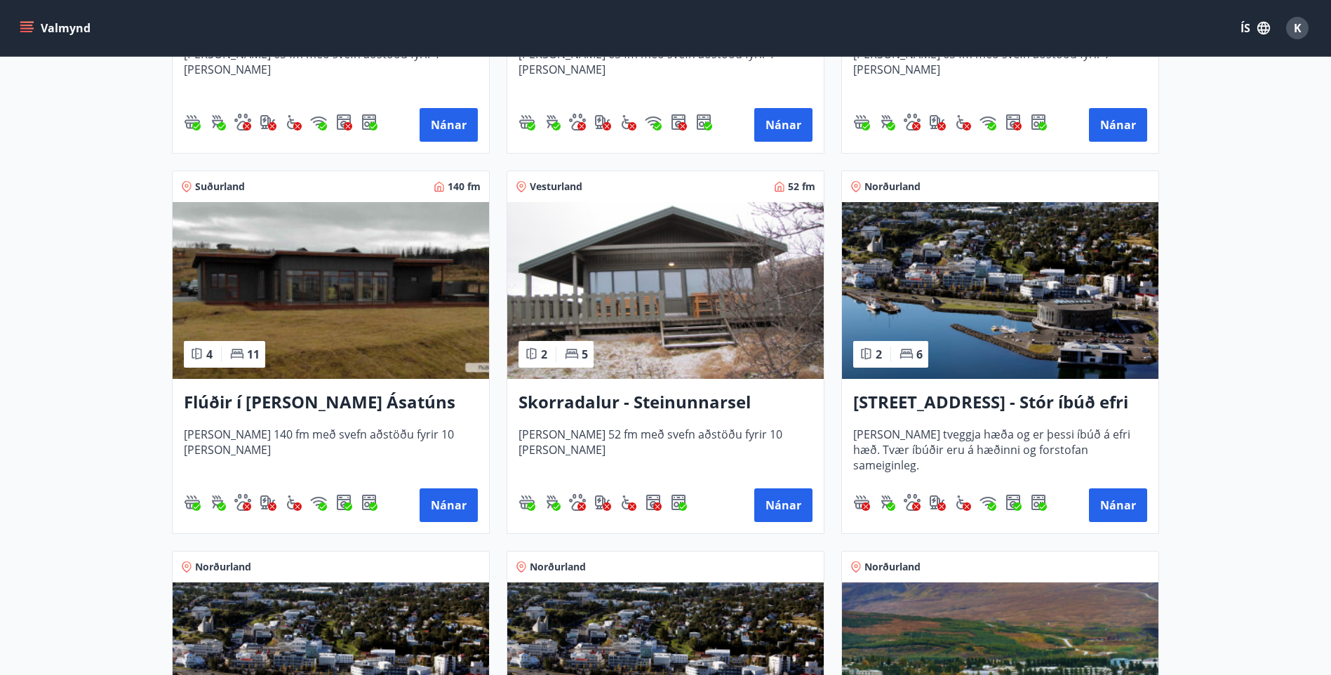
click at [714, 399] on h3 "Skorradalur - Steinunnarsel" at bounding box center [665, 402] width 294 height 25
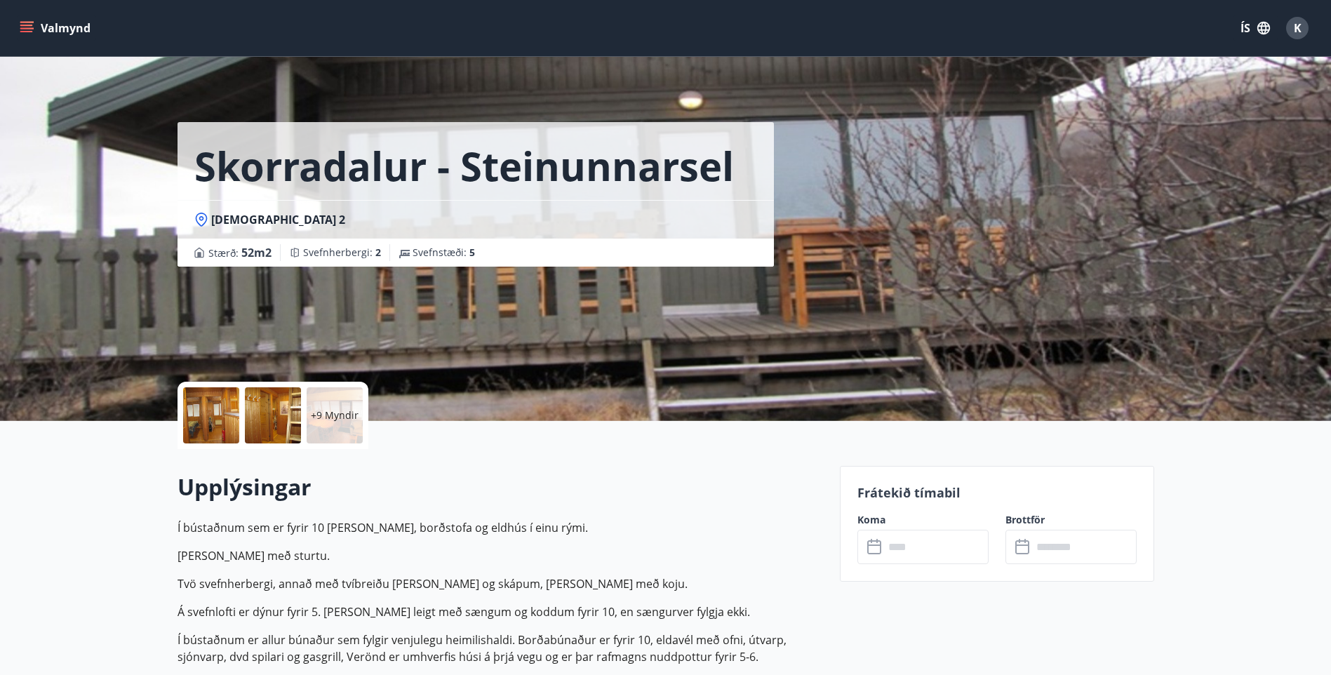
click at [910, 562] on input "text" at bounding box center [936, 547] width 105 height 34
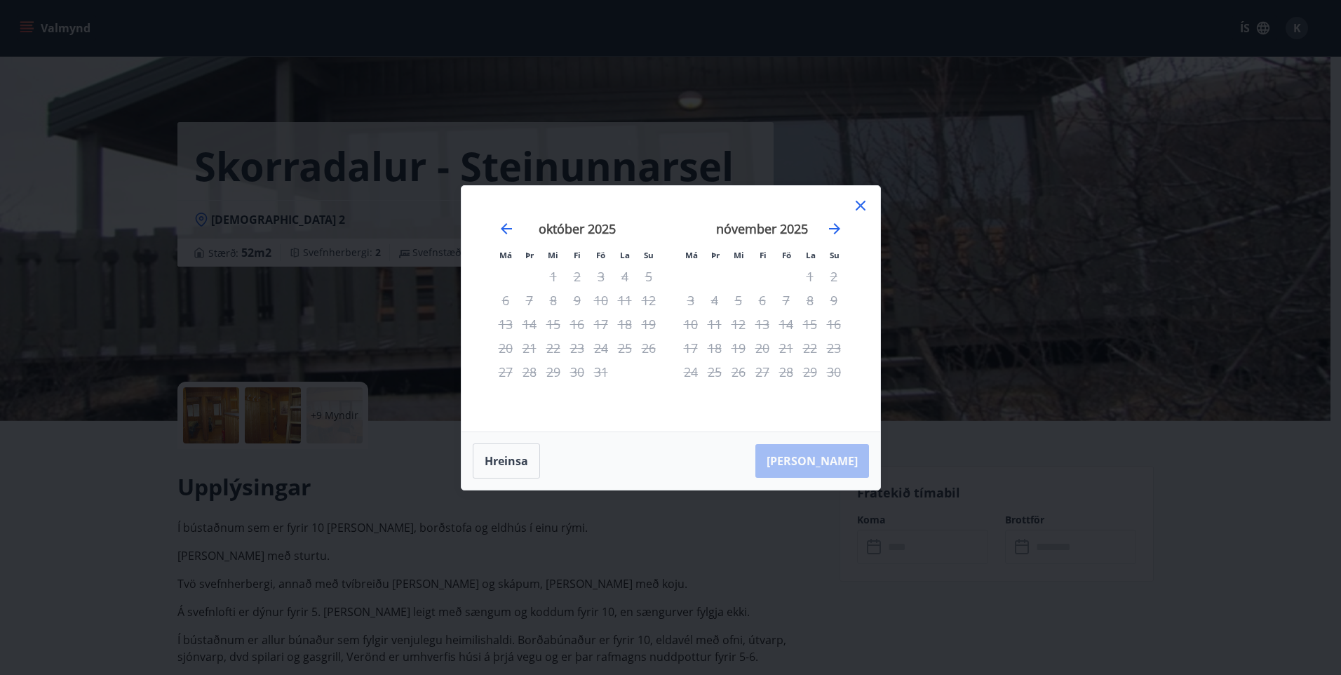
click at [854, 199] on icon at bounding box center [860, 205] width 17 height 17
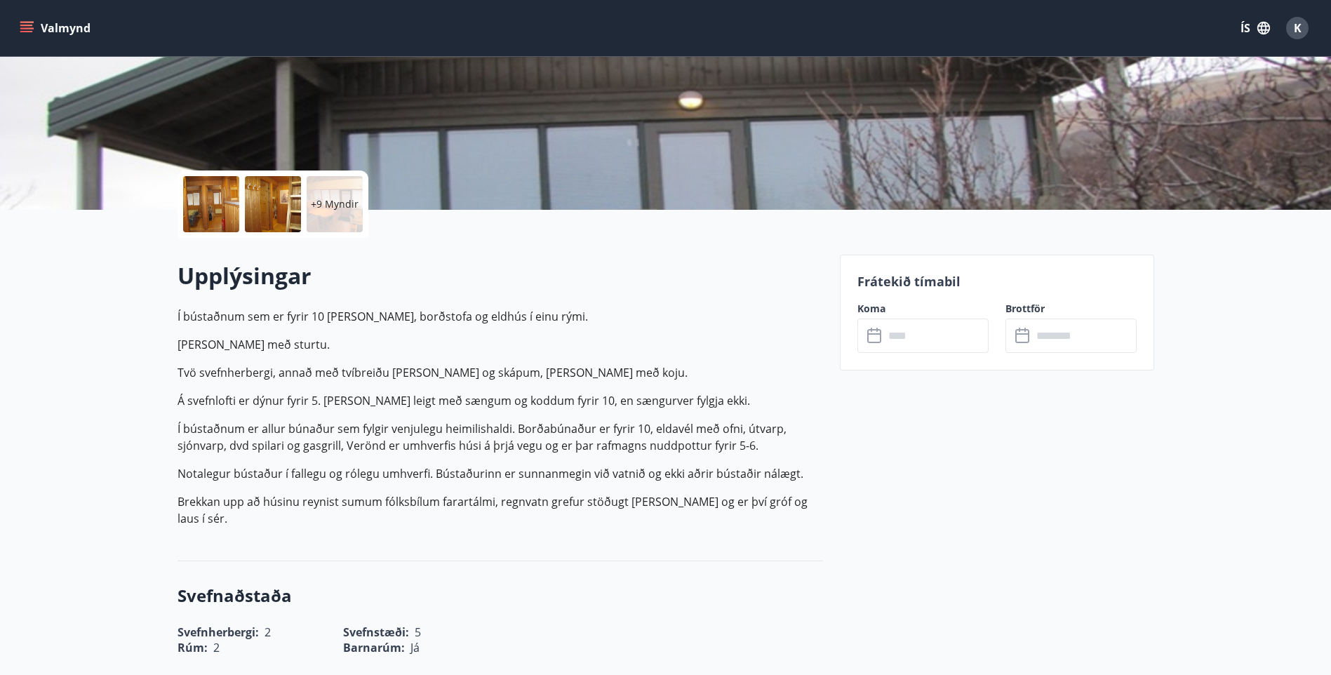
scroll to position [210, 0]
click at [924, 340] on input "text" at bounding box center [936, 336] width 105 height 34
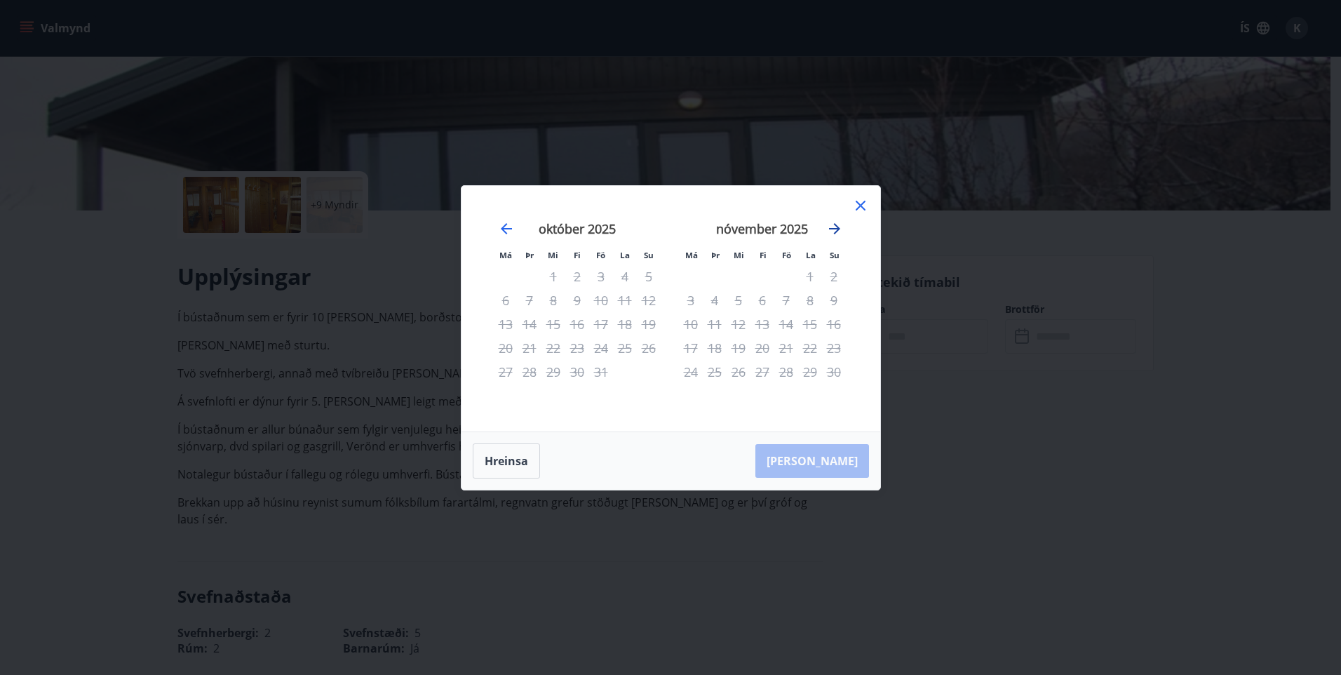
click at [831, 232] on icon "Move forward to switch to the next month." at bounding box center [834, 228] width 17 height 17
click at [831, 234] on icon "Move forward to switch to the next month." at bounding box center [834, 228] width 17 height 17
click at [854, 210] on icon at bounding box center [860, 205] width 17 height 17
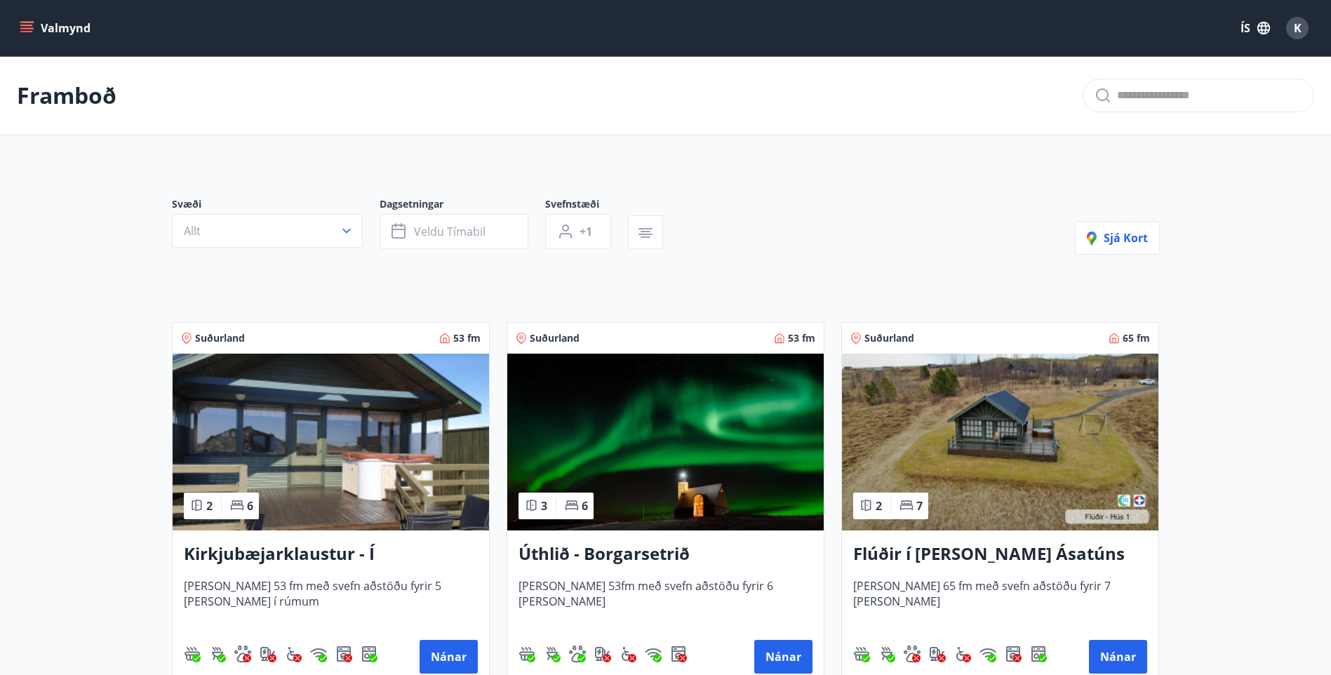
click at [977, 556] on h3 "Flúðir í [PERSON_NAME] Ásatúns hús 1 - í [GEOGRAPHIC_DATA] C" at bounding box center [1000, 554] width 294 height 25
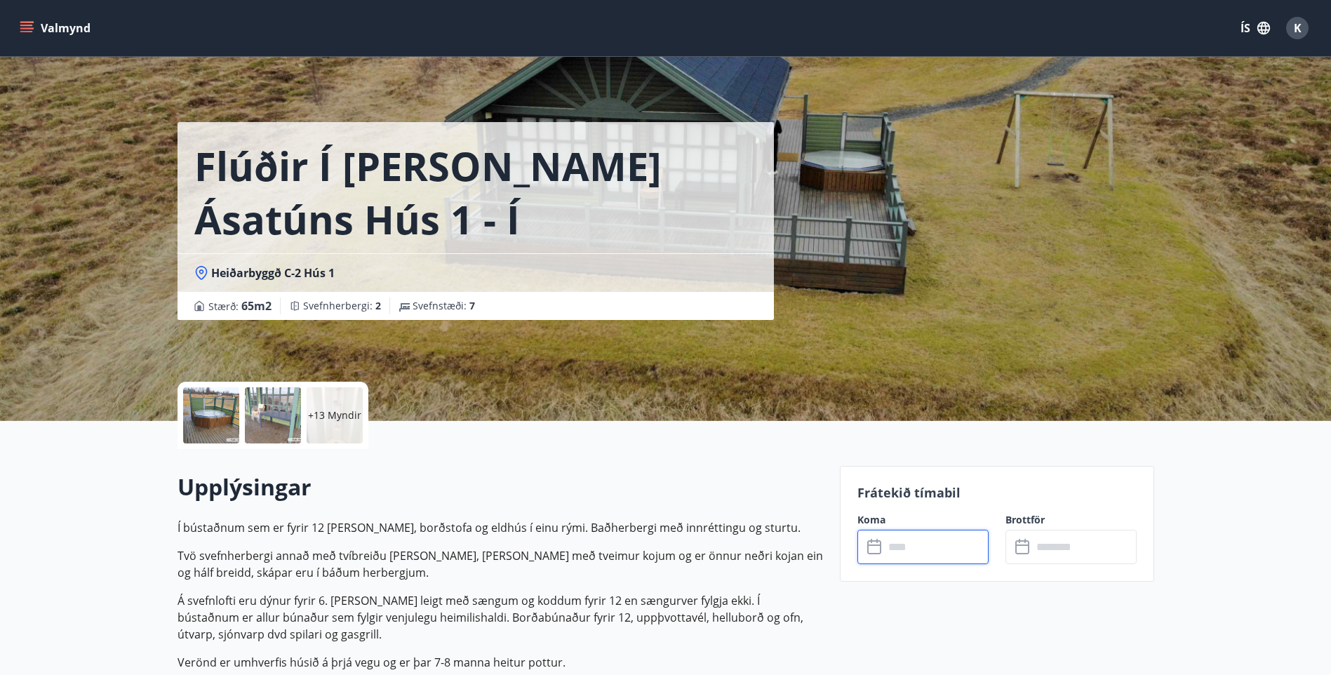
click at [973, 563] on input "text" at bounding box center [936, 547] width 105 height 34
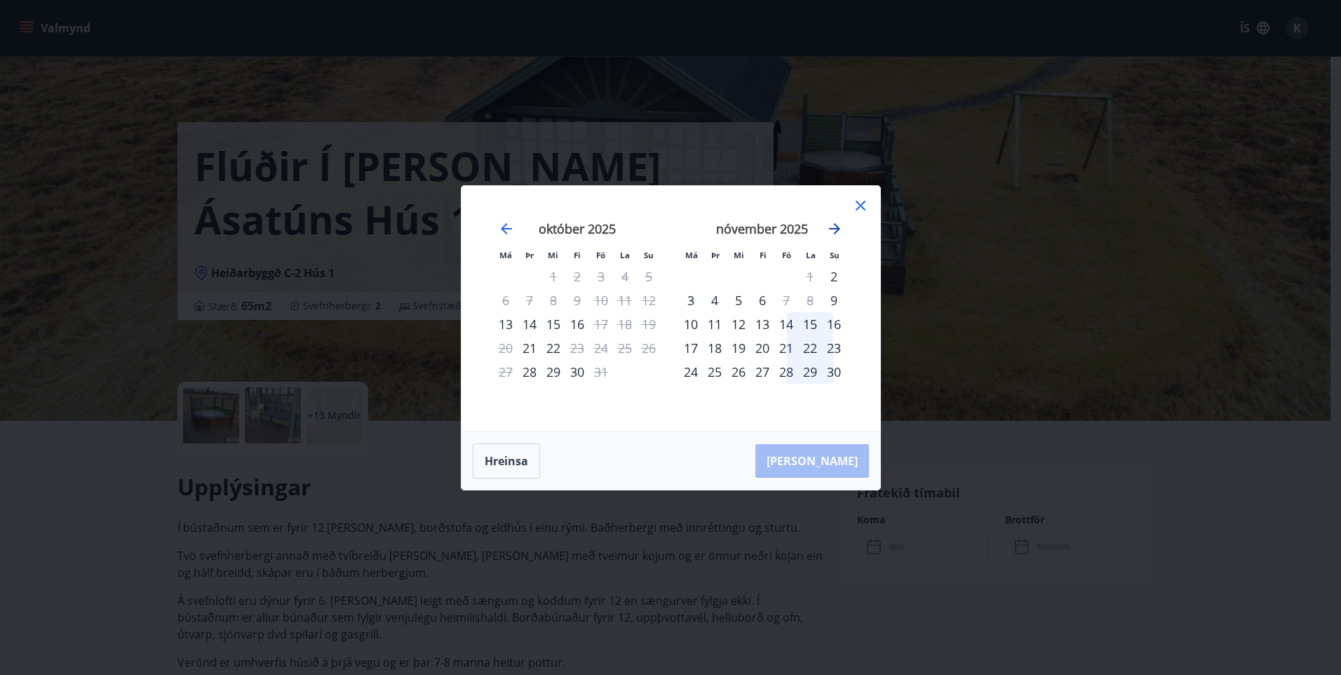
click at [838, 224] on icon "Move forward to switch to the next month." at bounding box center [834, 228] width 17 height 17
click at [840, 227] on icon "Move forward to switch to the next month." at bounding box center [834, 228] width 17 height 17
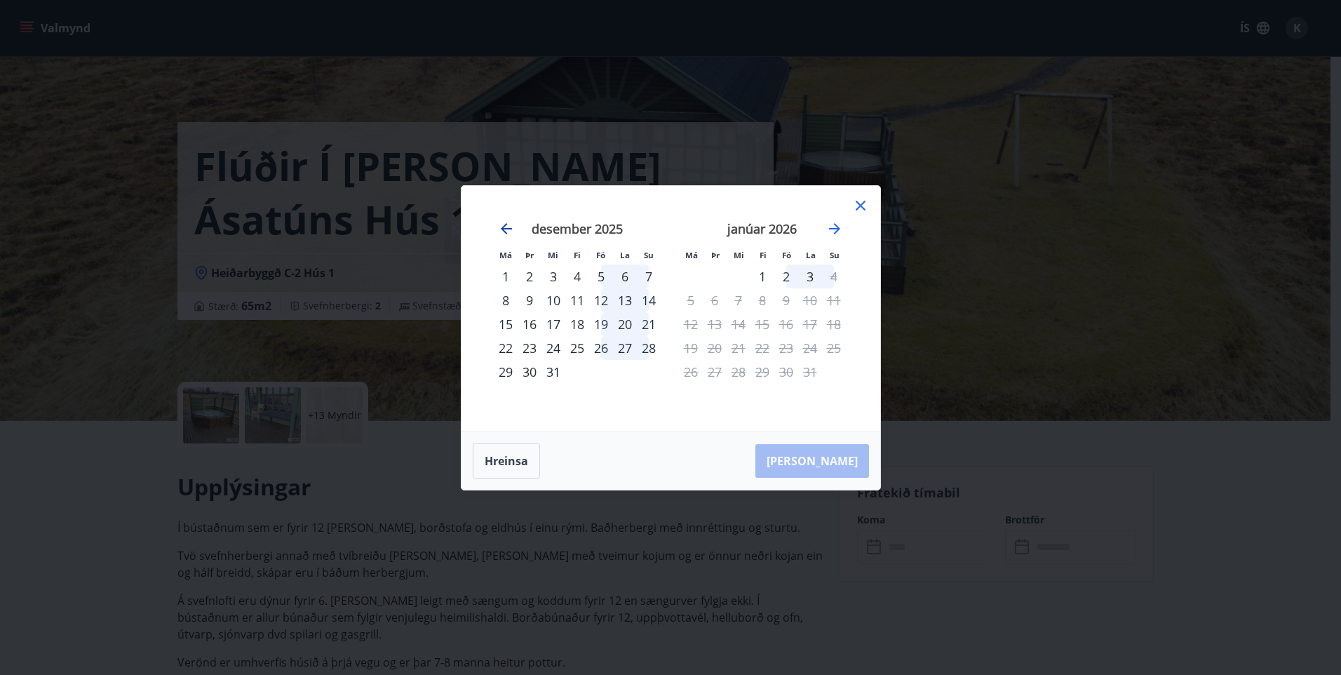
click at [498, 227] on icon "Move backward to switch to the previous month." at bounding box center [506, 228] width 17 height 17
click at [509, 229] on icon "Move backward to switch to the previous month." at bounding box center [506, 228] width 11 height 11
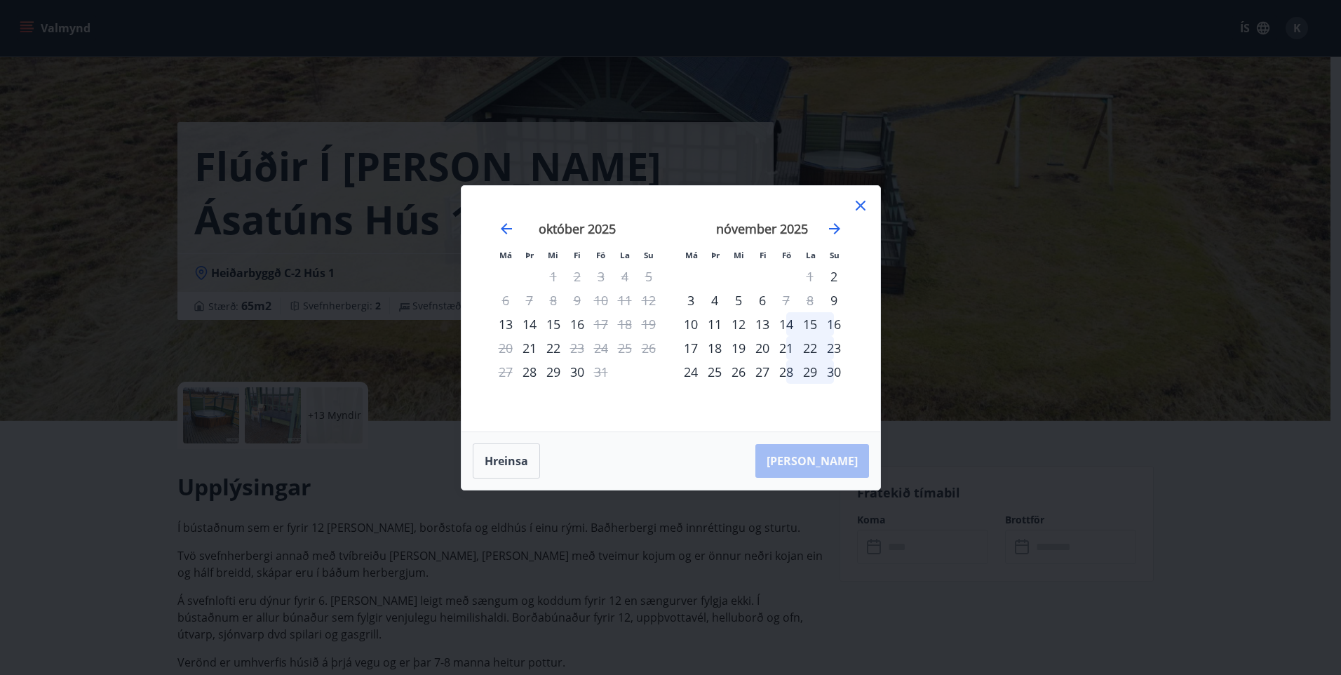
click at [786, 350] on div "21" at bounding box center [786, 348] width 24 height 24
click at [786, 349] on div "21" at bounding box center [786, 348] width 24 height 24
click at [837, 350] on div "23" at bounding box center [834, 348] width 24 height 24
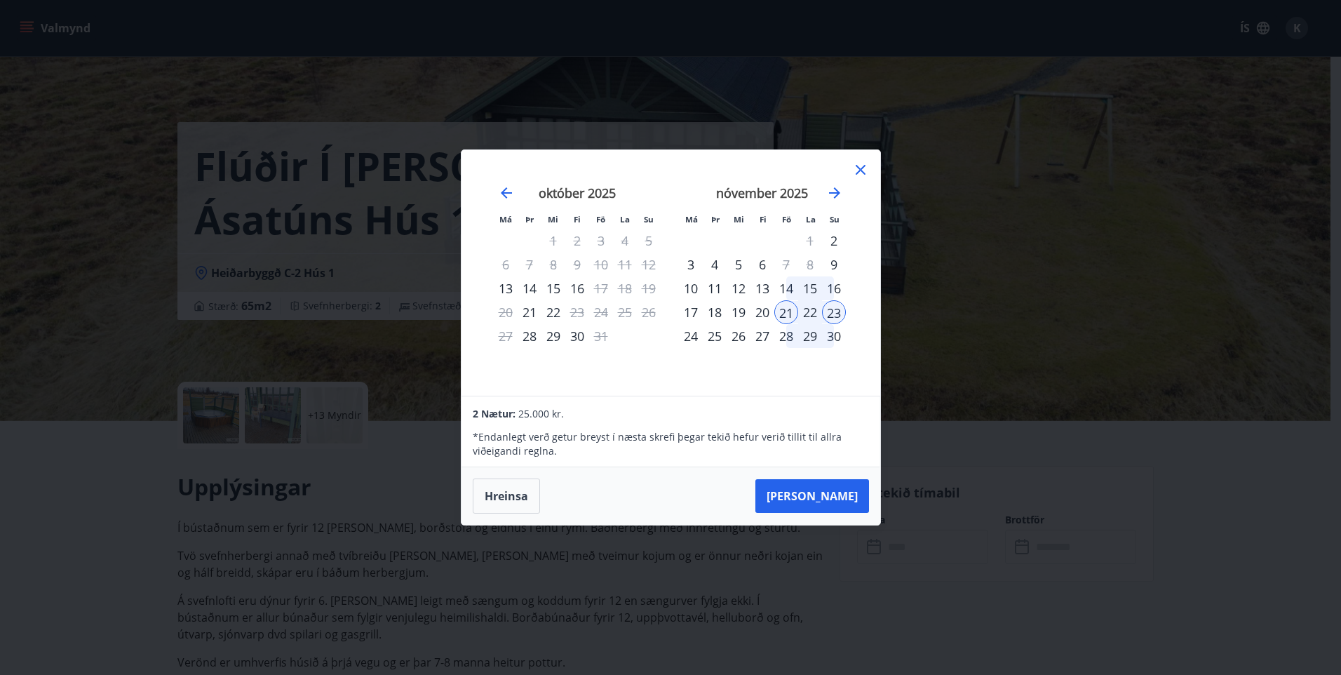
click at [829, 501] on button "[PERSON_NAME]" at bounding box center [813, 496] width 114 height 34
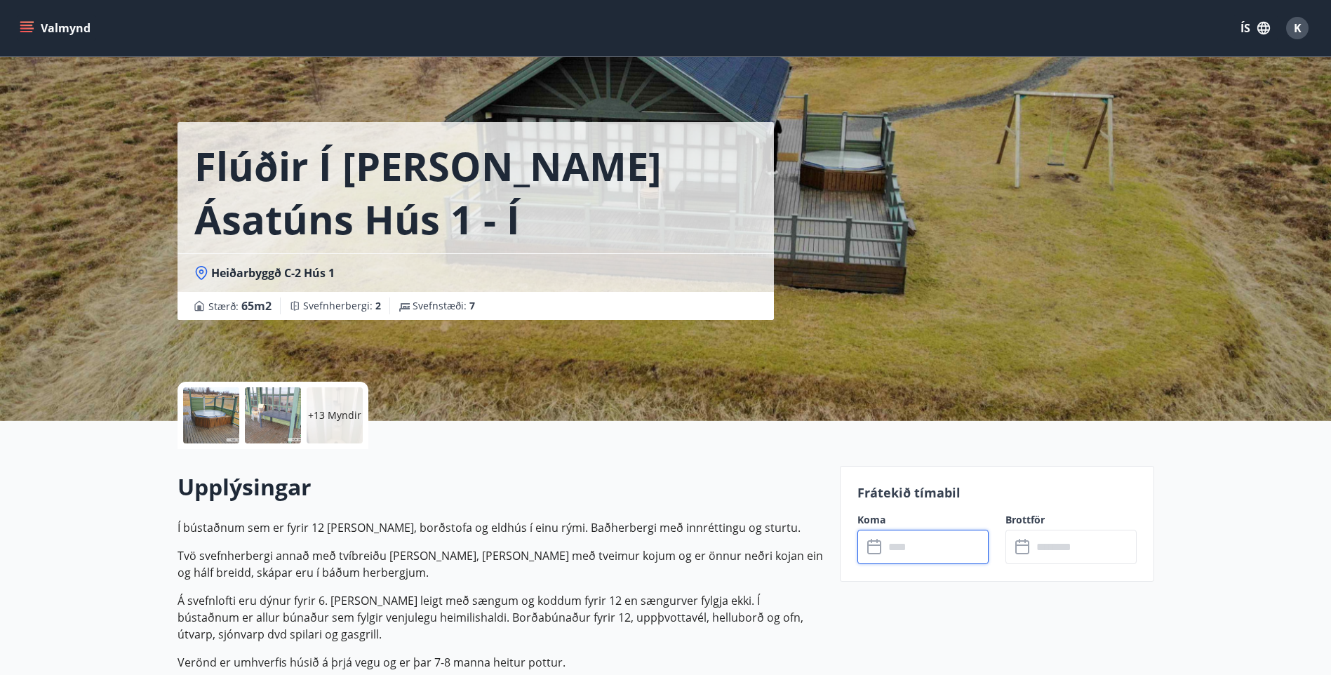
type input "******"
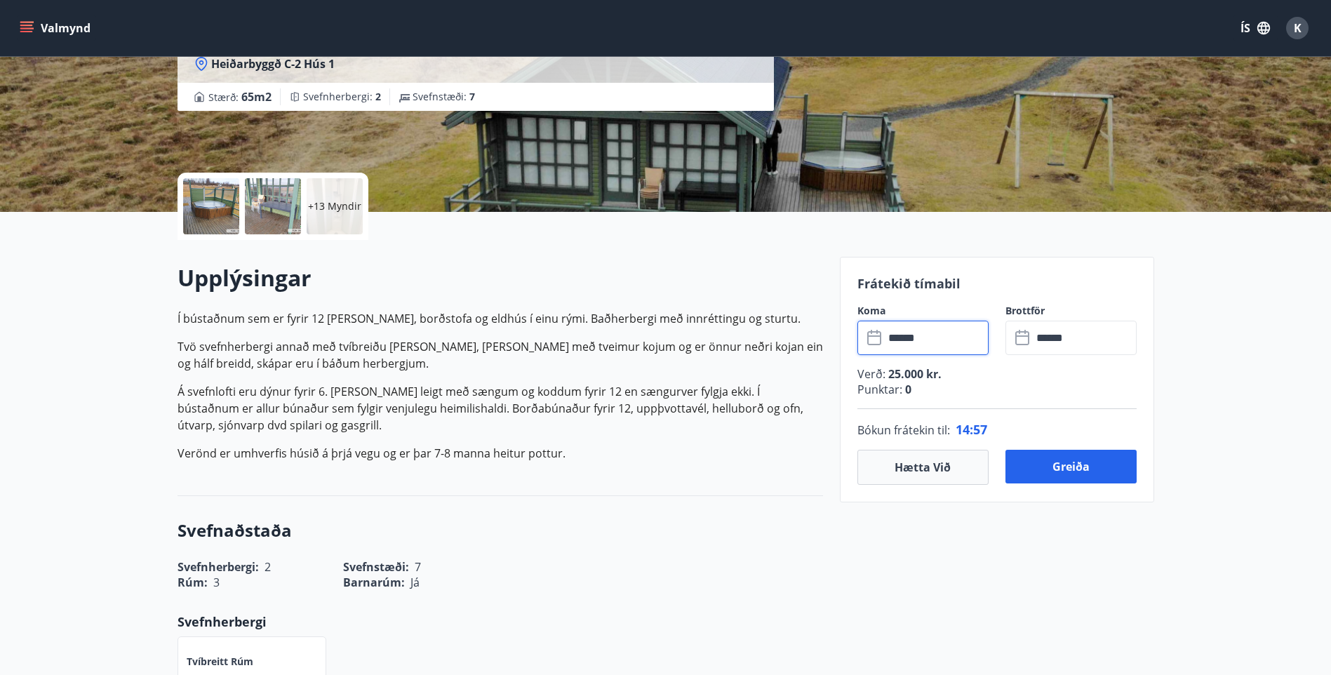
scroll to position [210, 0]
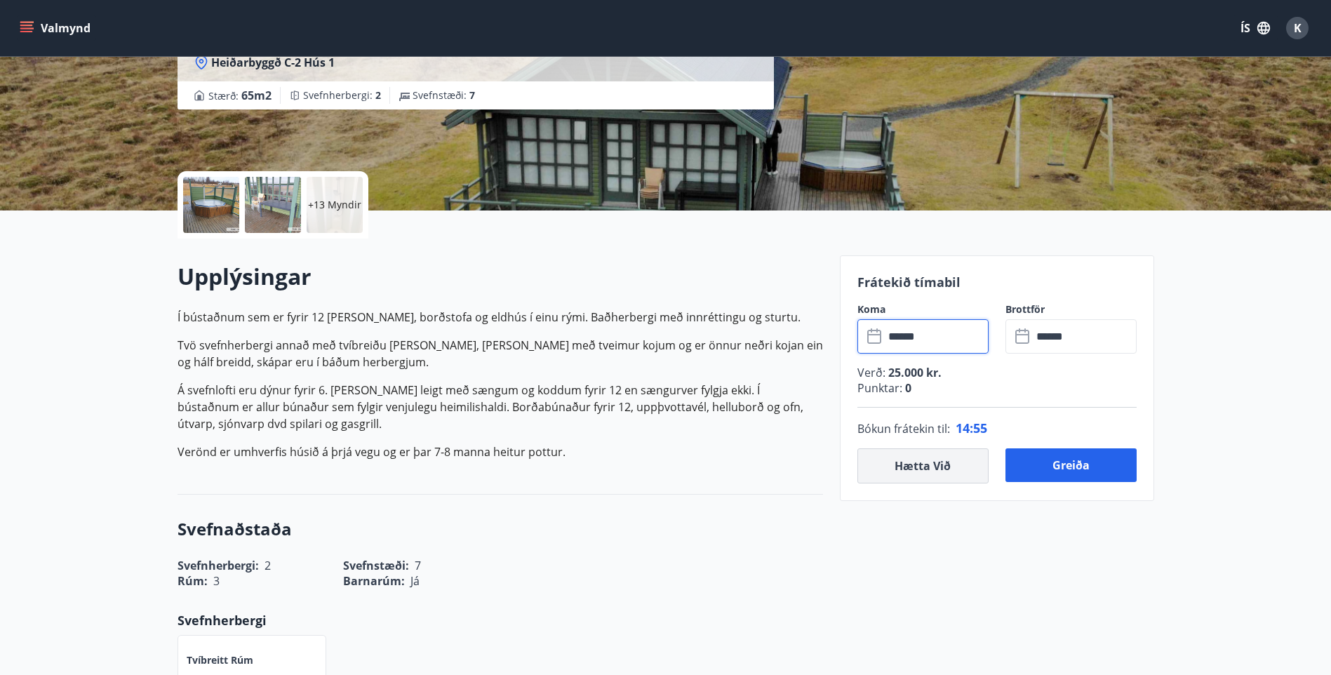
click at [934, 471] on button "Hætta við" at bounding box center [922, 465] width 131 height 35
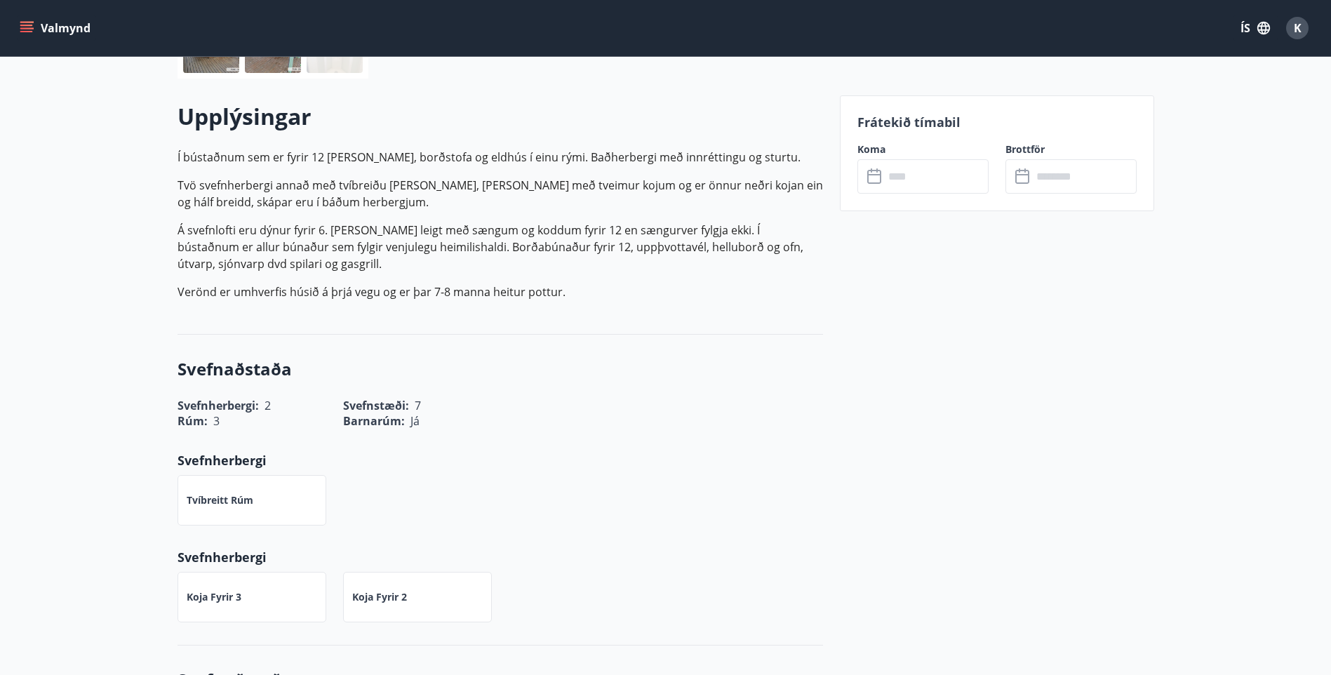
scroll to position [0, 0]
